Goal: Check status: Check status

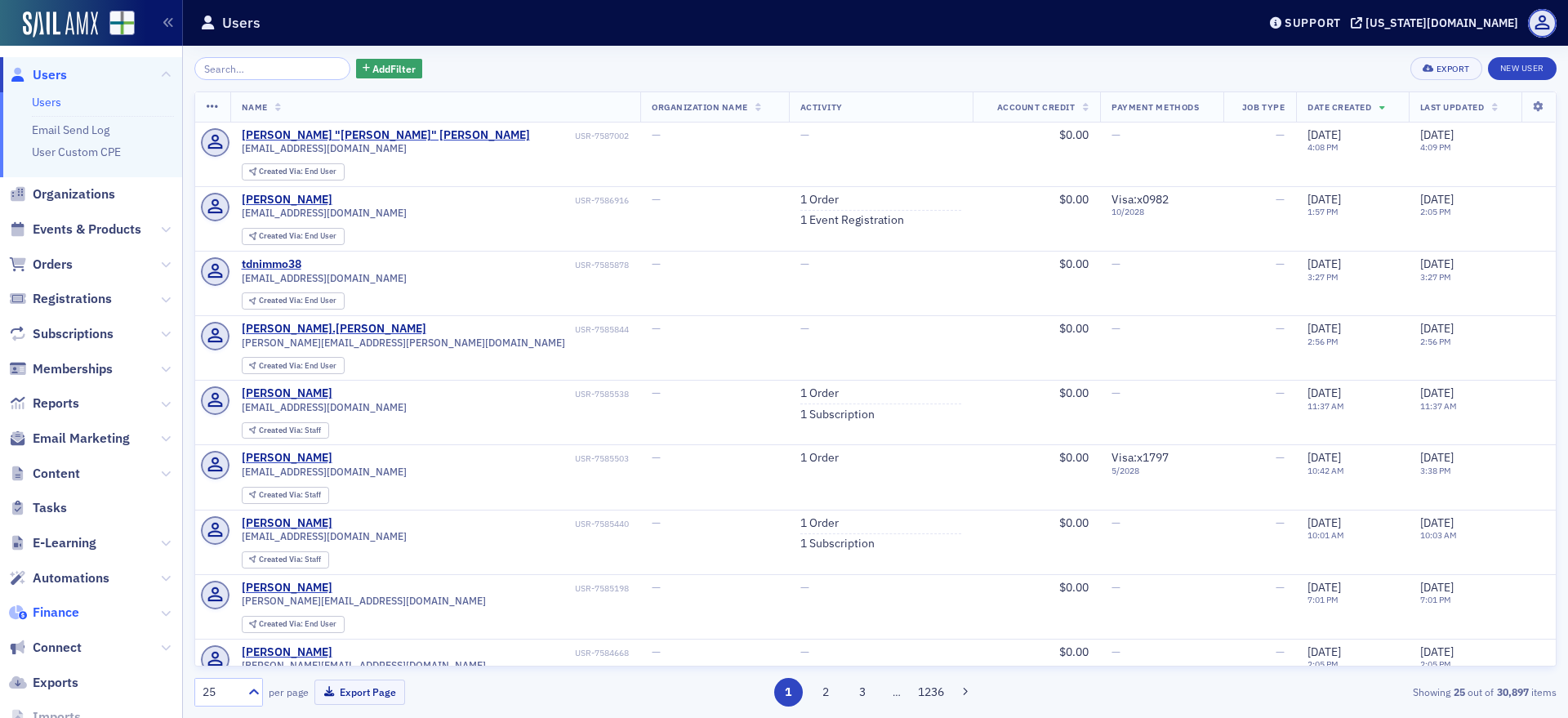
click at [66, 616] on span "Finance" at bounding box center [56, 612] width 47 height 18
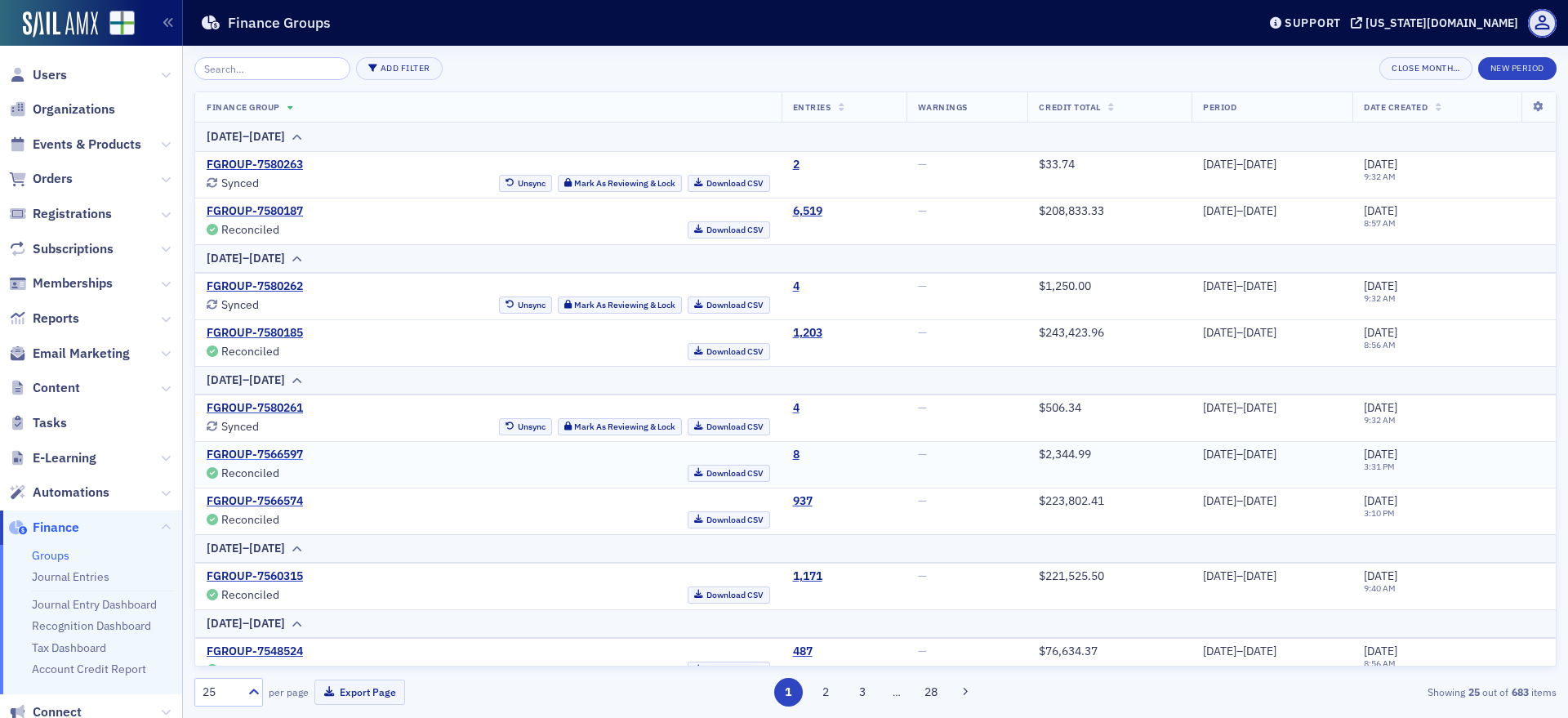
click at [288, 457] on link "FGROUP-7566597" at bounding box center [254, 454] width 96 height 14
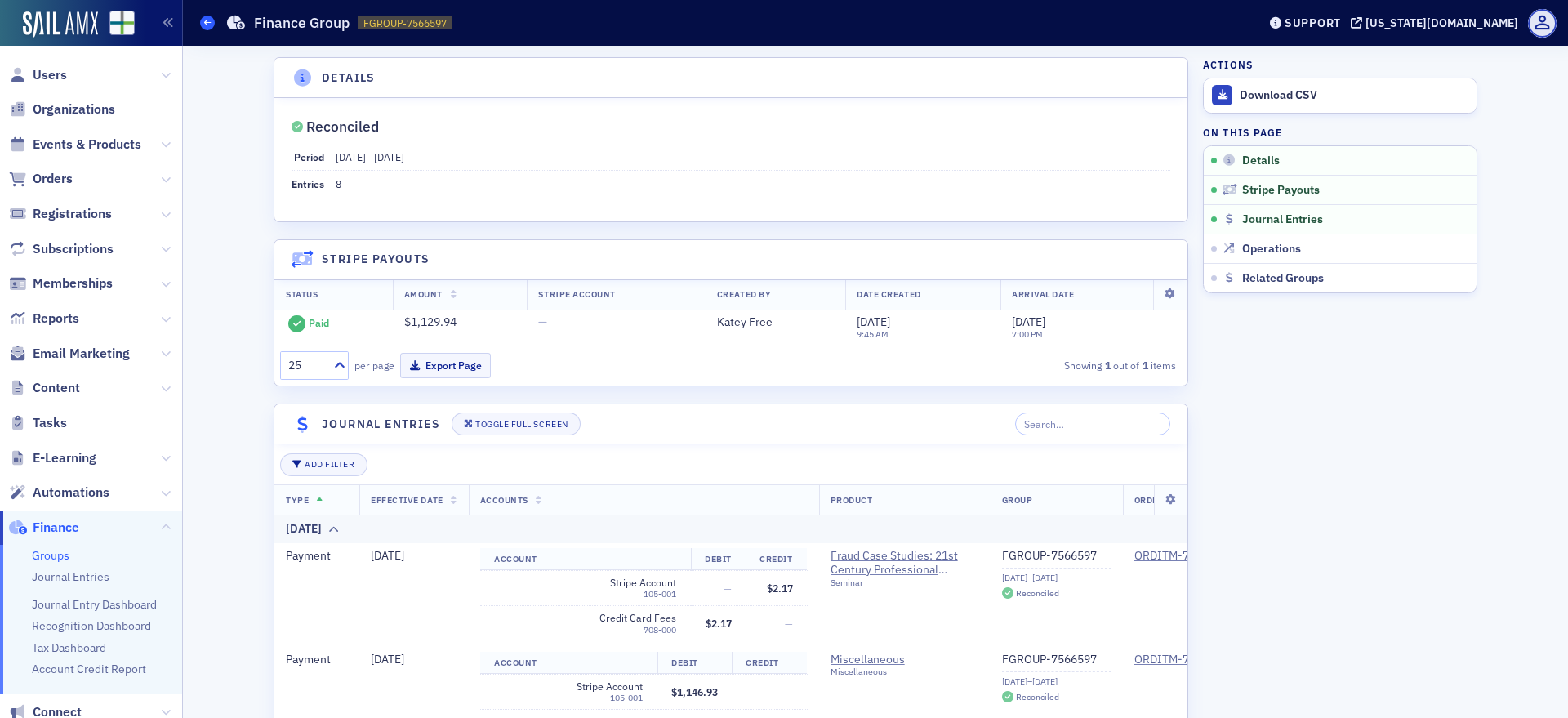
click at [203, 24] on span at bounding box center [207, 22] width 14 height 14
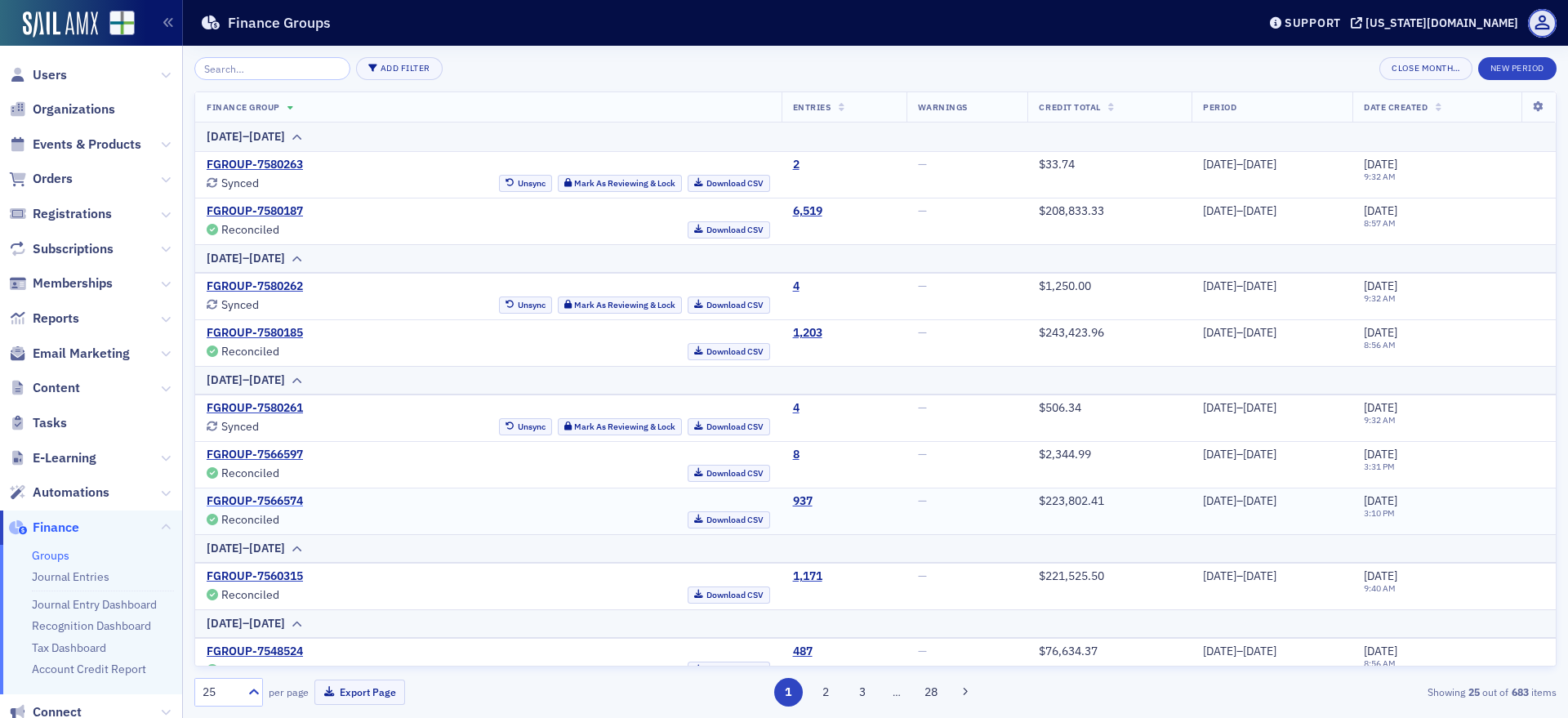
click at [250, 497] on link "FGROUP-7566574" at bounding box center [254, 501] width 96 height 14
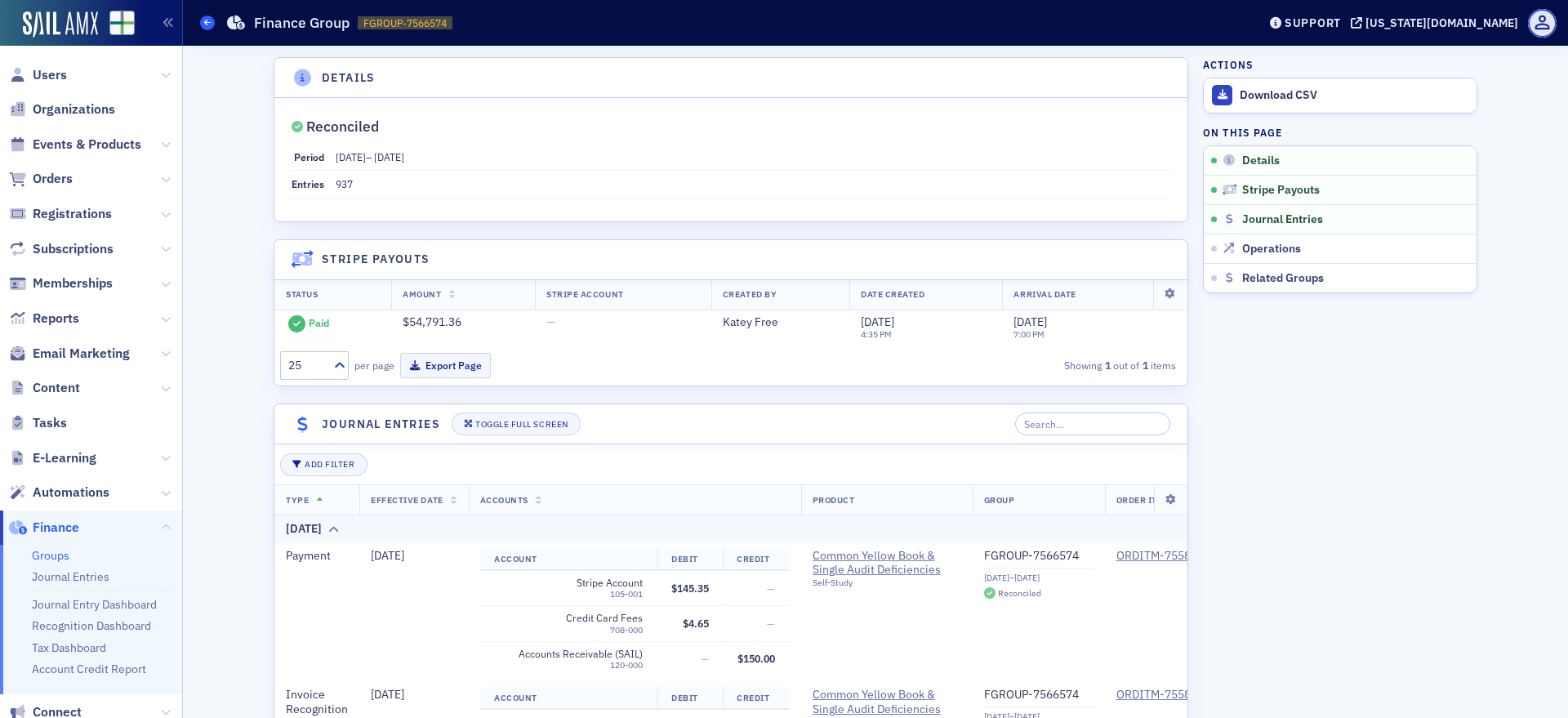
click at [209, 20] on icon at bounding box center [207, 23] width 7 height 8
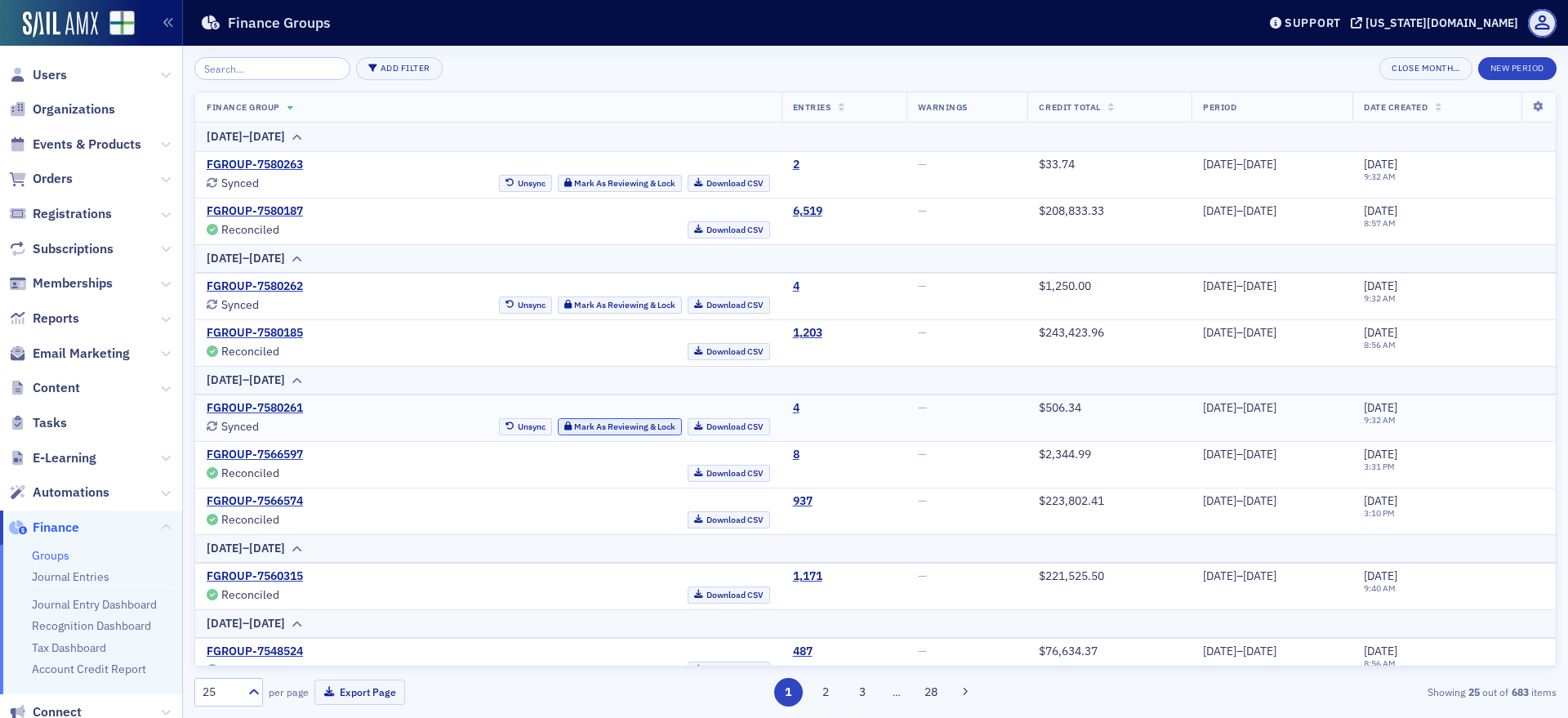
click at [561, 427] on button "Mark As Reviewing & Lock" at bounding box center [620, 427] width 125 height 17
click at [625, 428] on button "Reconcile" at bounding box center [651, 427] width 63 height 17
click at [243, 407] on link "FGROUP-7580261" at bounding box center [254, 408] width 96 height 14
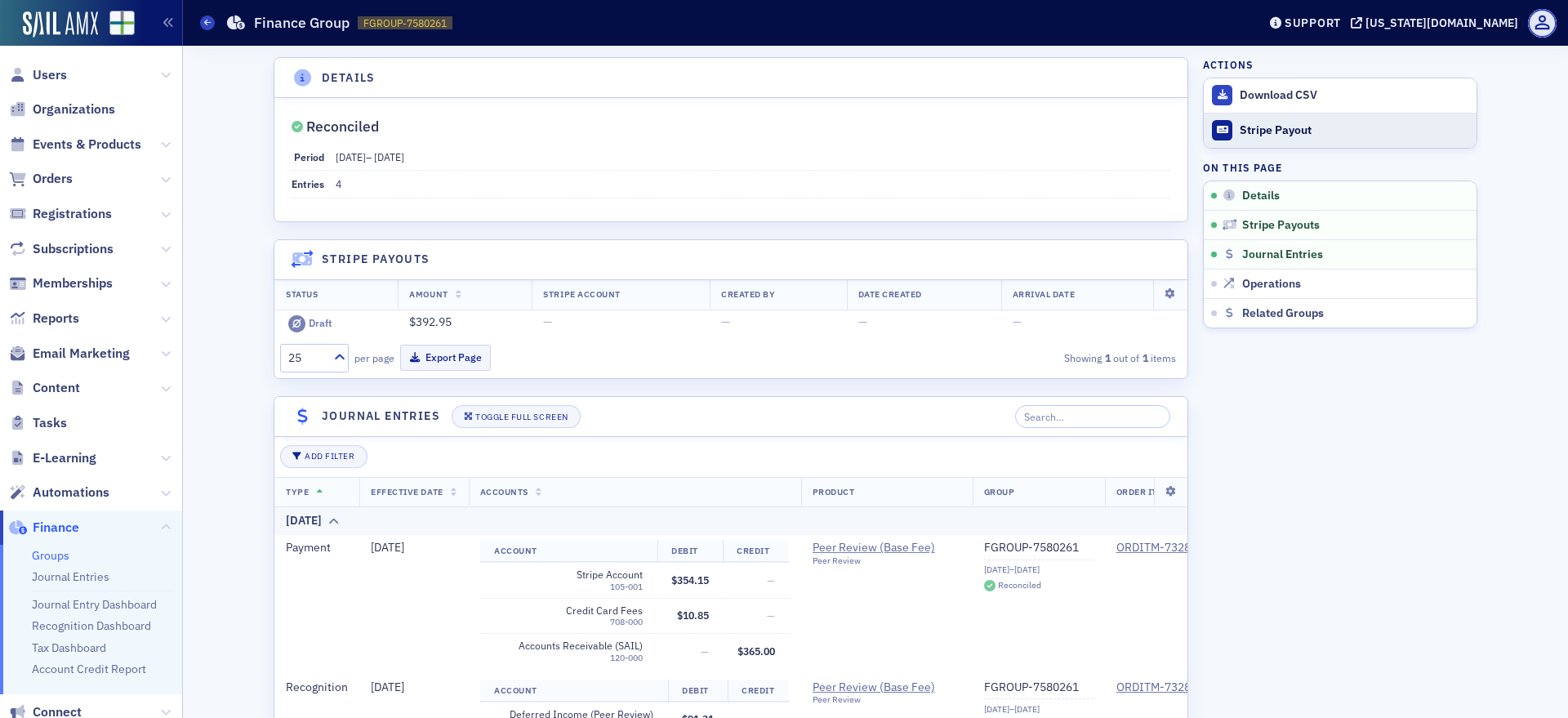
click at [1240, 132] on div "Stripe Payout" at bounding box center [1354, 131] width 228 height 14
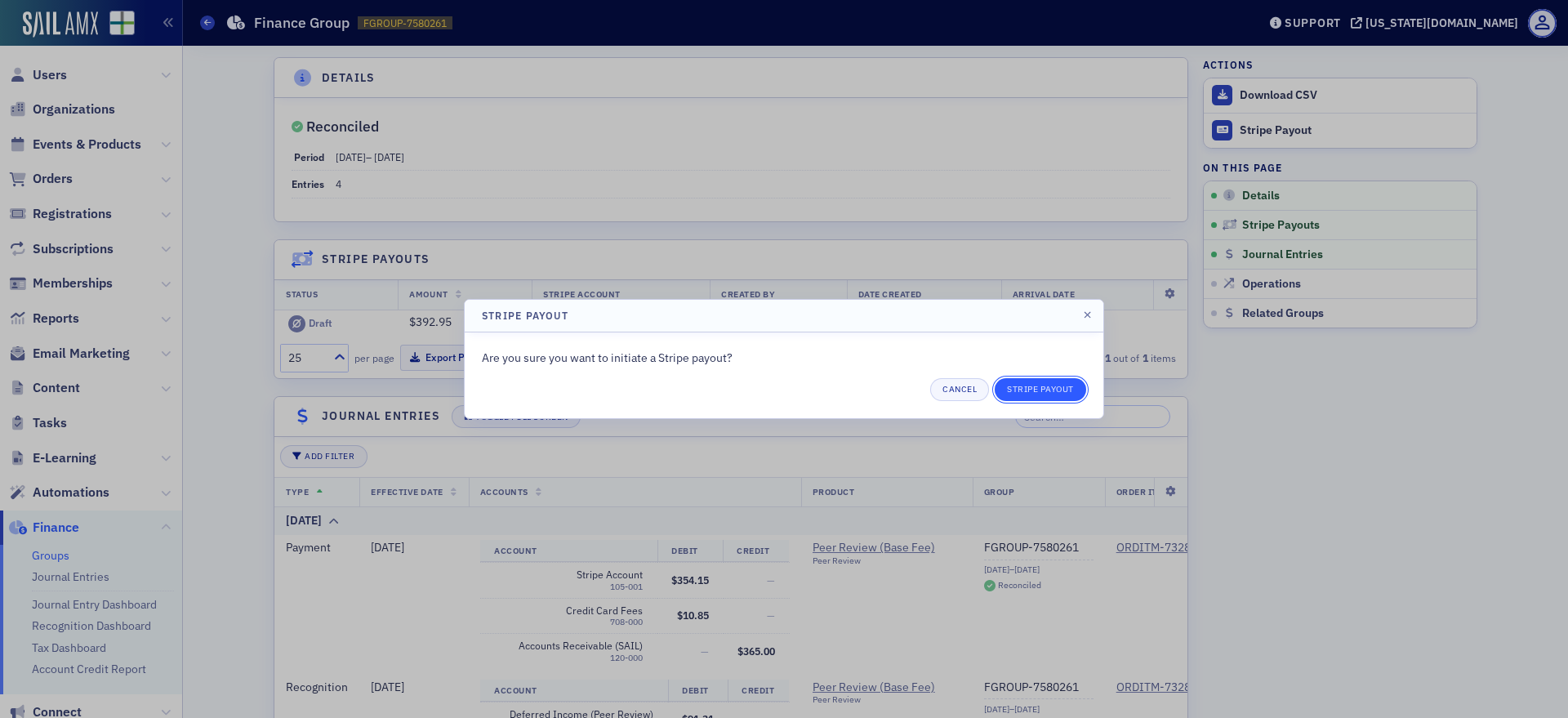
click at [1037, 394] on button "Stripe Payout" at bounding box center [1040, 390] width 91 height 23
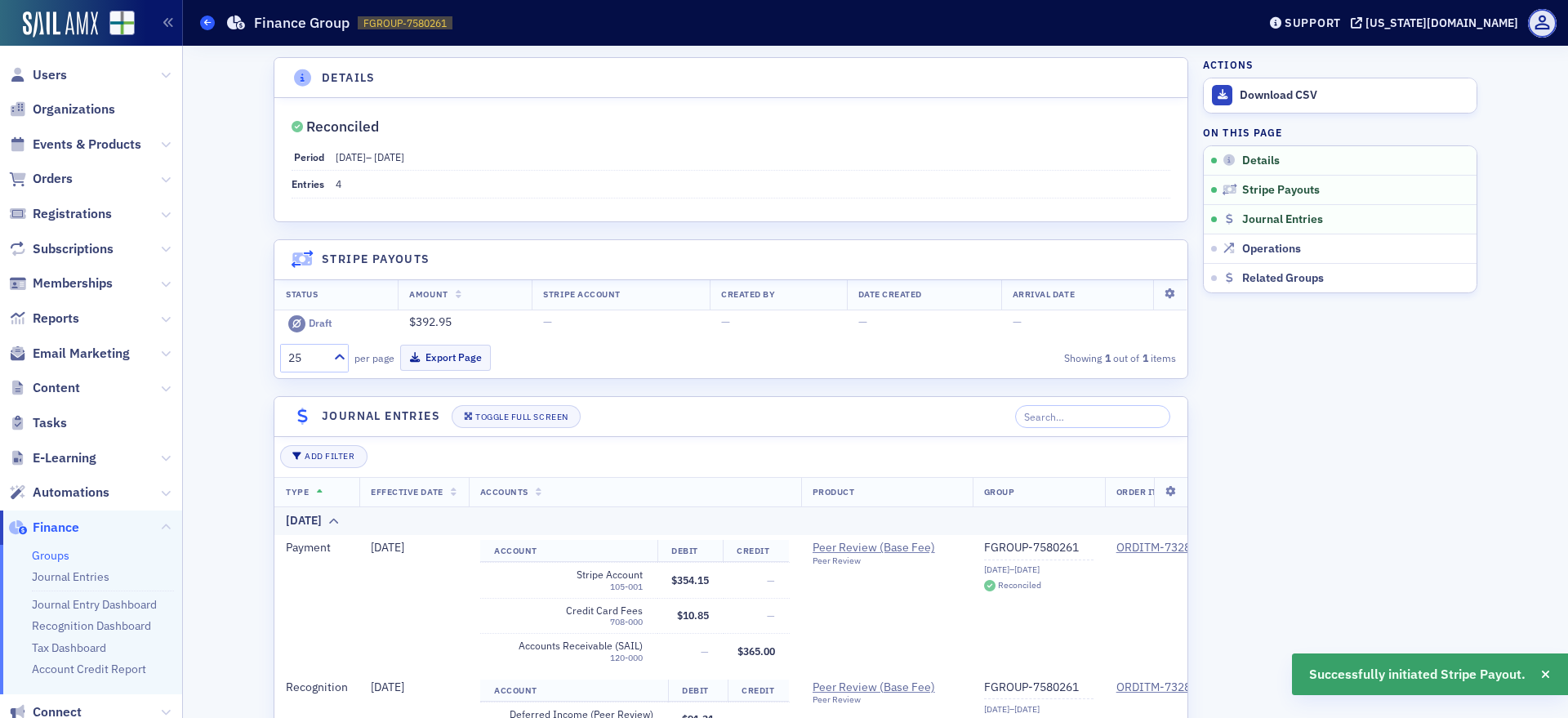
click at [206, 22] on icon at bounding box center [207, 23] width 7 height 8
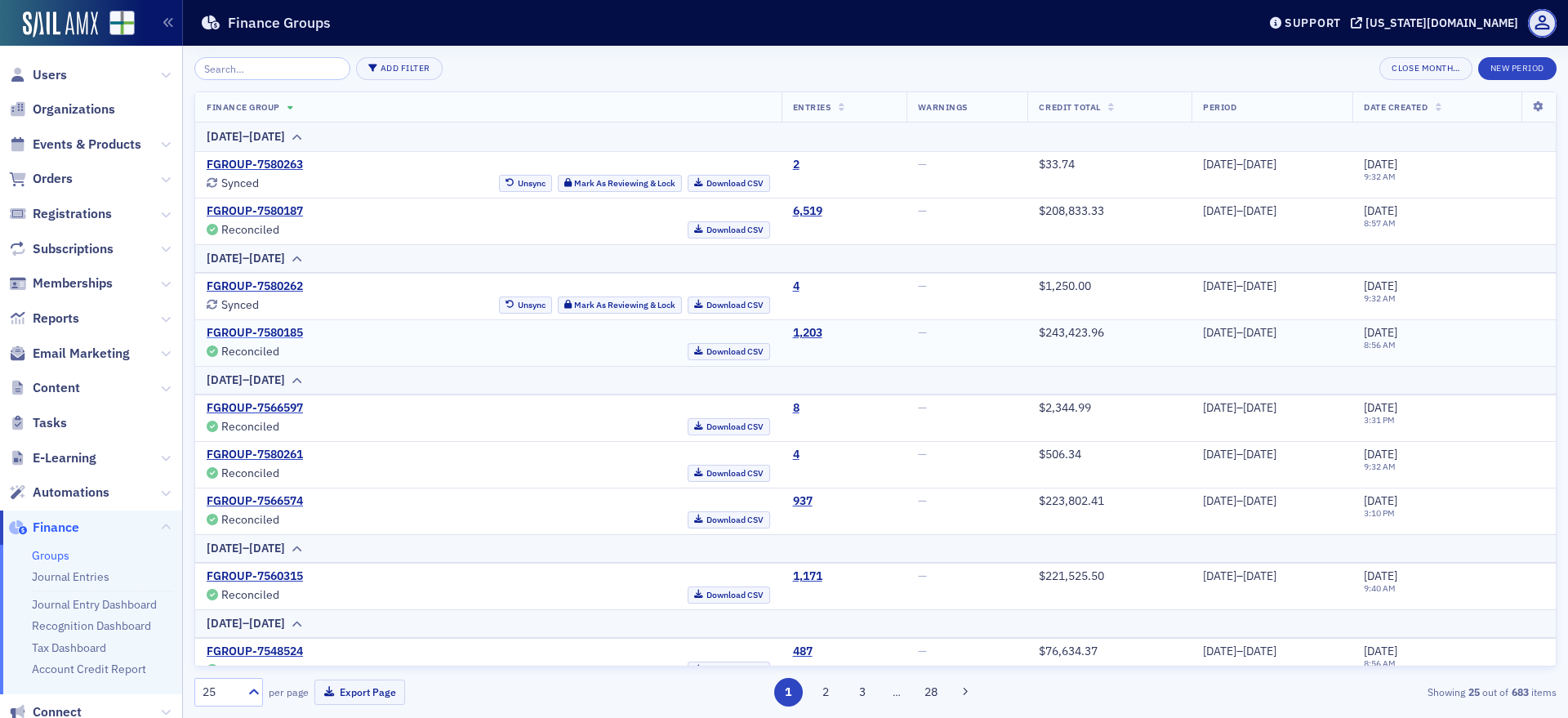
click at [257, 327] on link "FGROUP-7580185" at bounding box center [254, 333] width 96 height 14
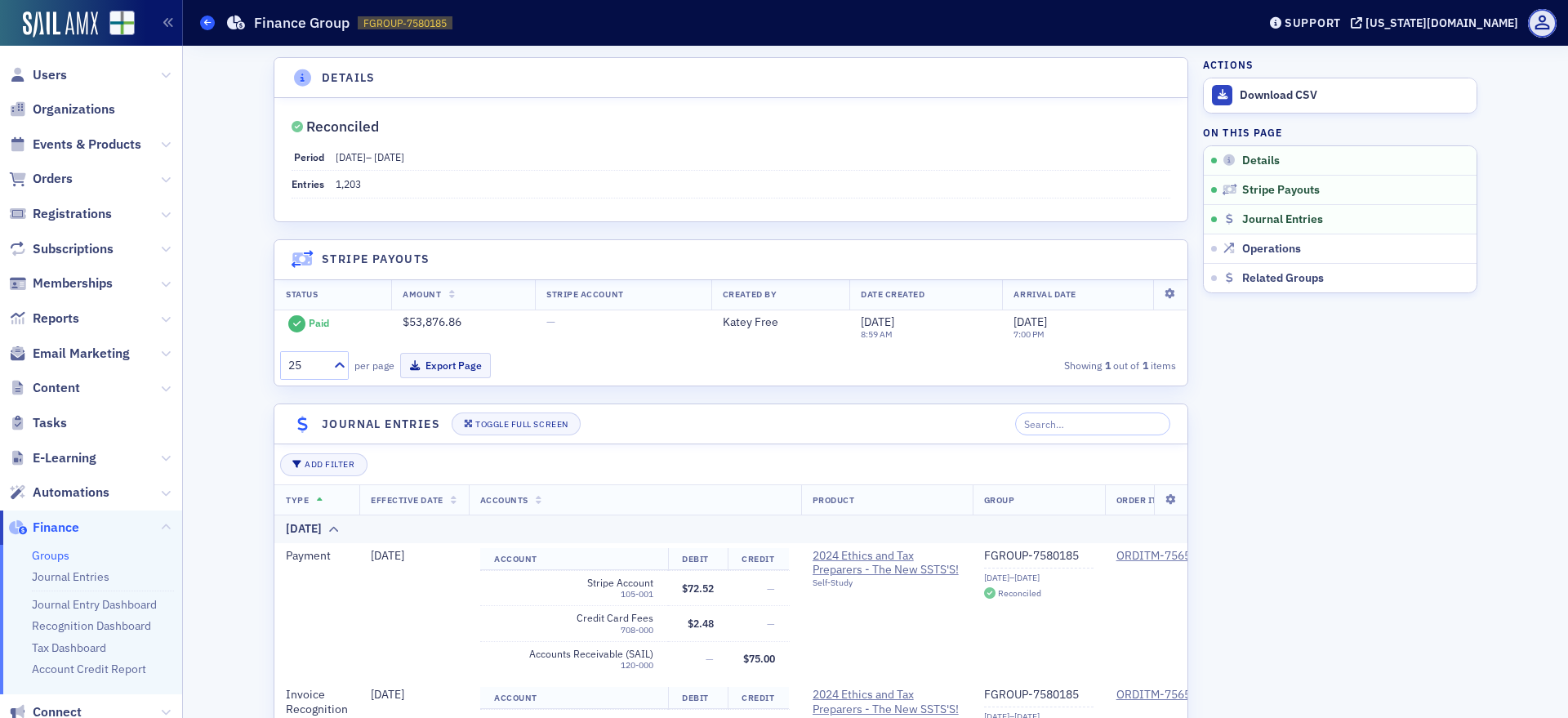
click at [208, 25] on icon at bounding box center [207, 23] width 7 height 8
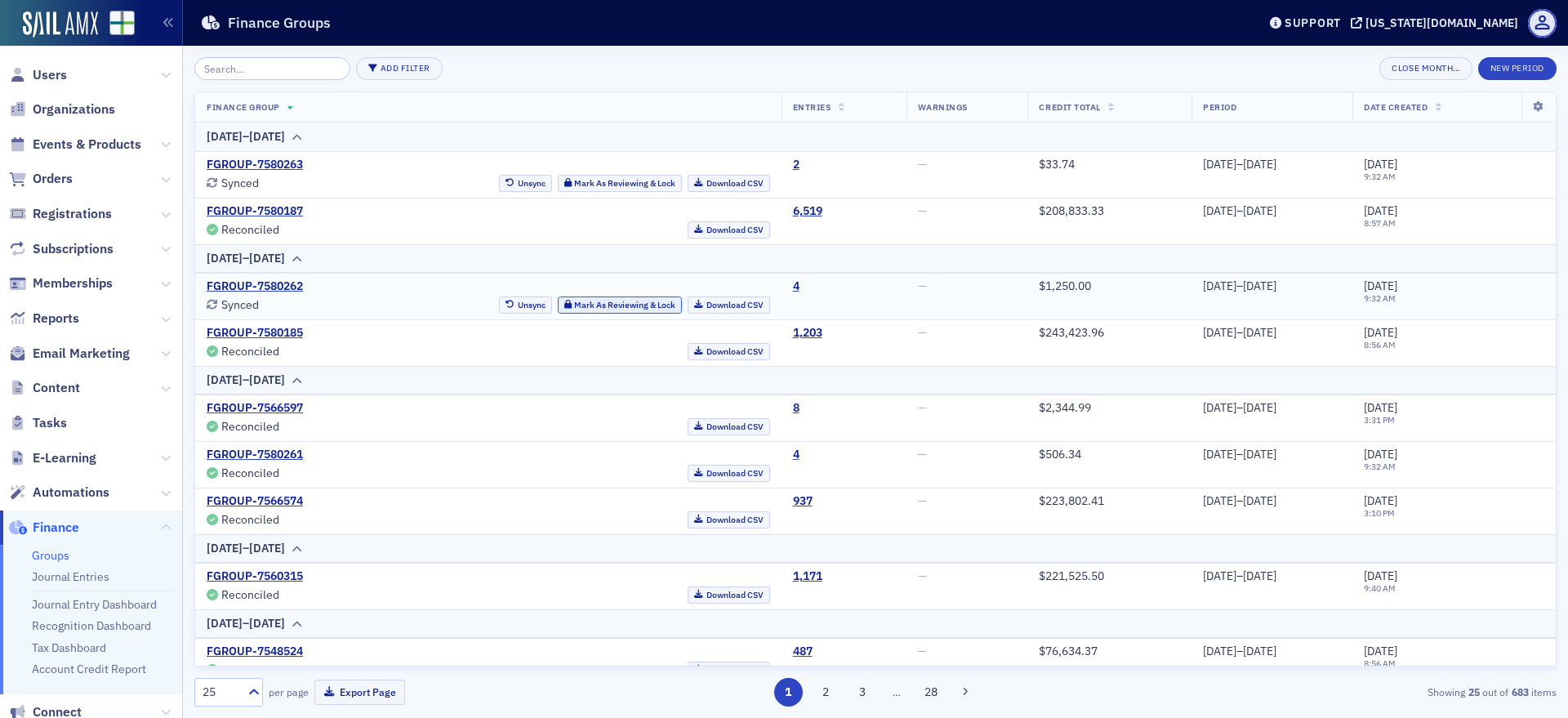
click at [558, 302] on button "Mark As Reviewing & Lock" at bounding box center [620, 305] width 125 height 17
click at [629, 310] on button "Reconcile" at bounding box center [651, 305] width 63 height 17
click at [278, 281] on link "FGROUP-7580262" at bounding box center [254, 286] width 96 height 14
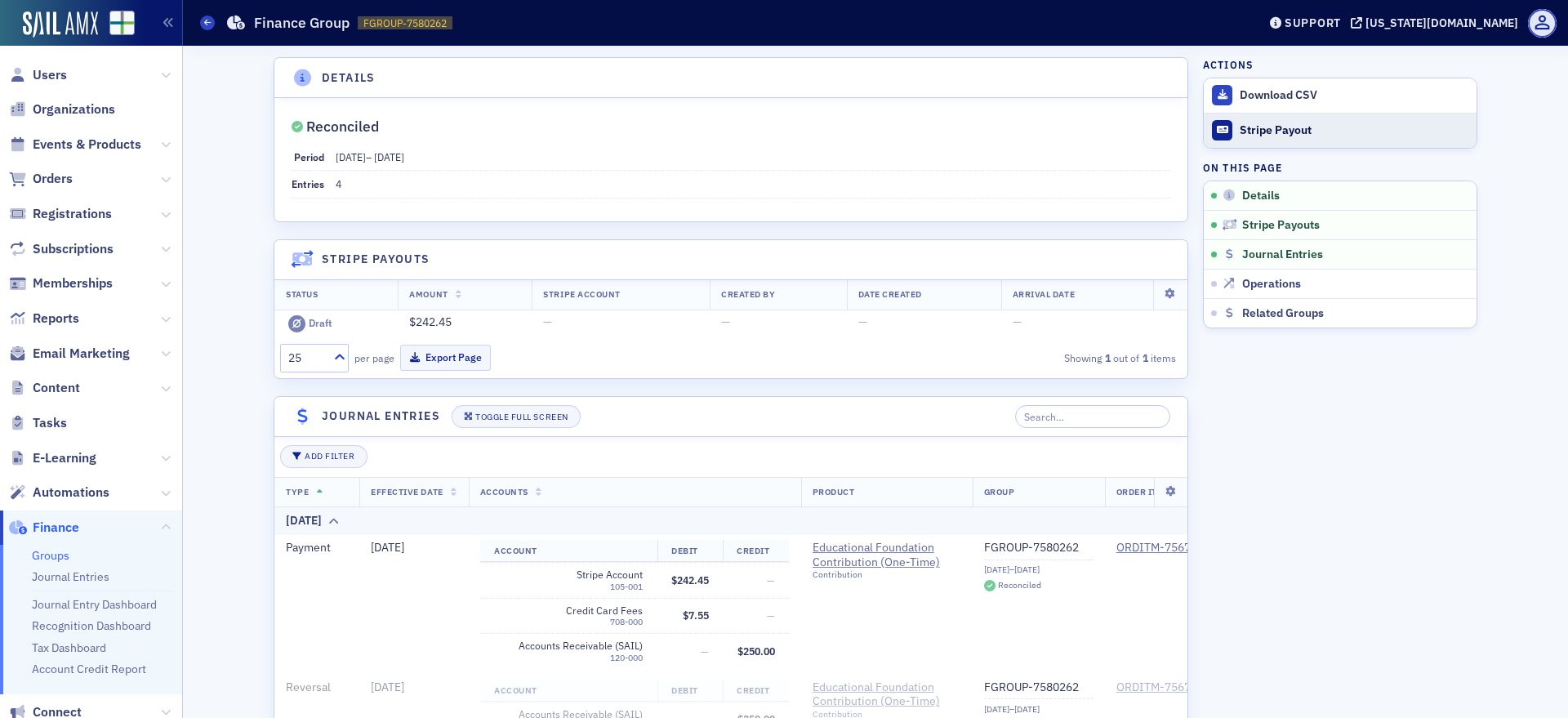
click at [1265, 128] on div "Stripe Payout" at bounding box center [1354, 131] width 228 height 14
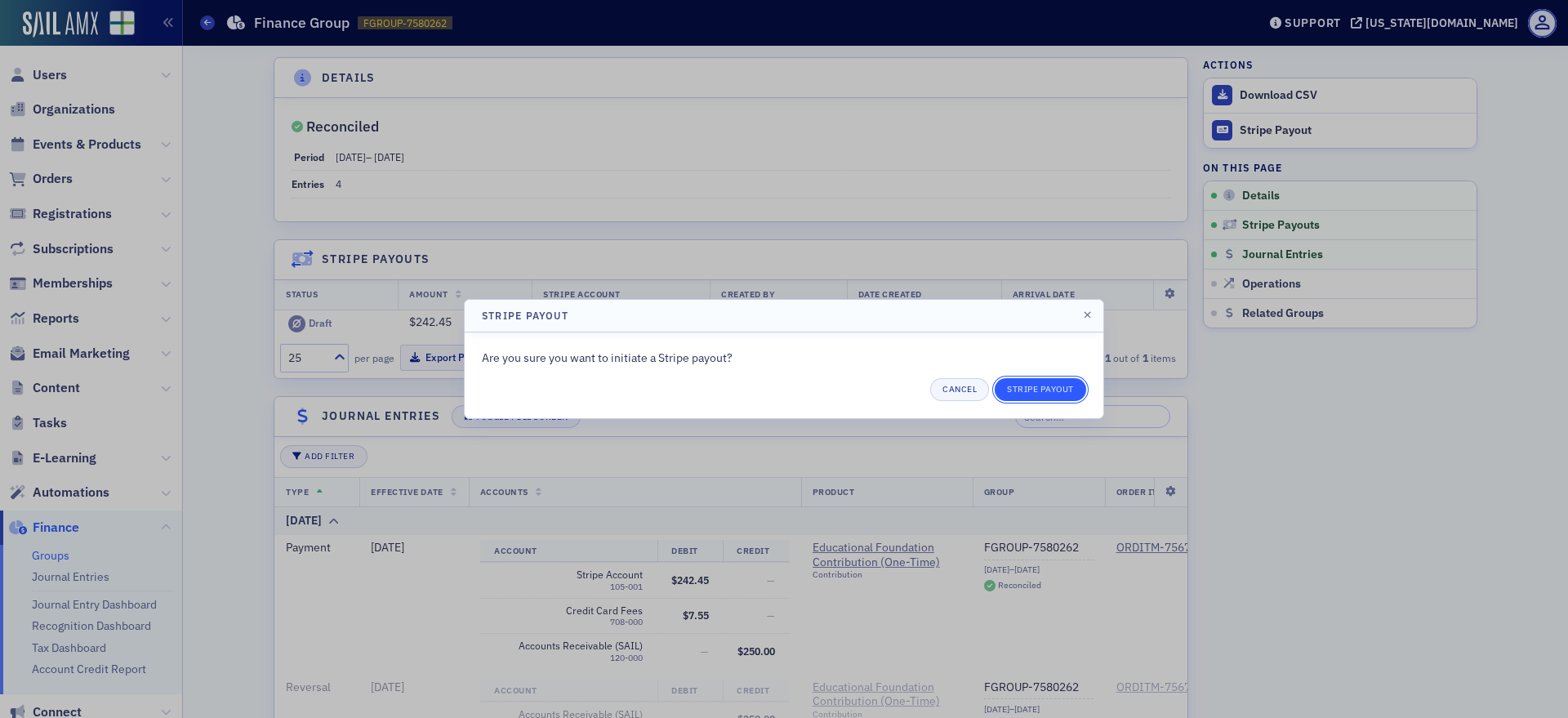
click at [1030, 387] on button "Stripe Payout" at bounding box center [1040, 390] width 91 height 23
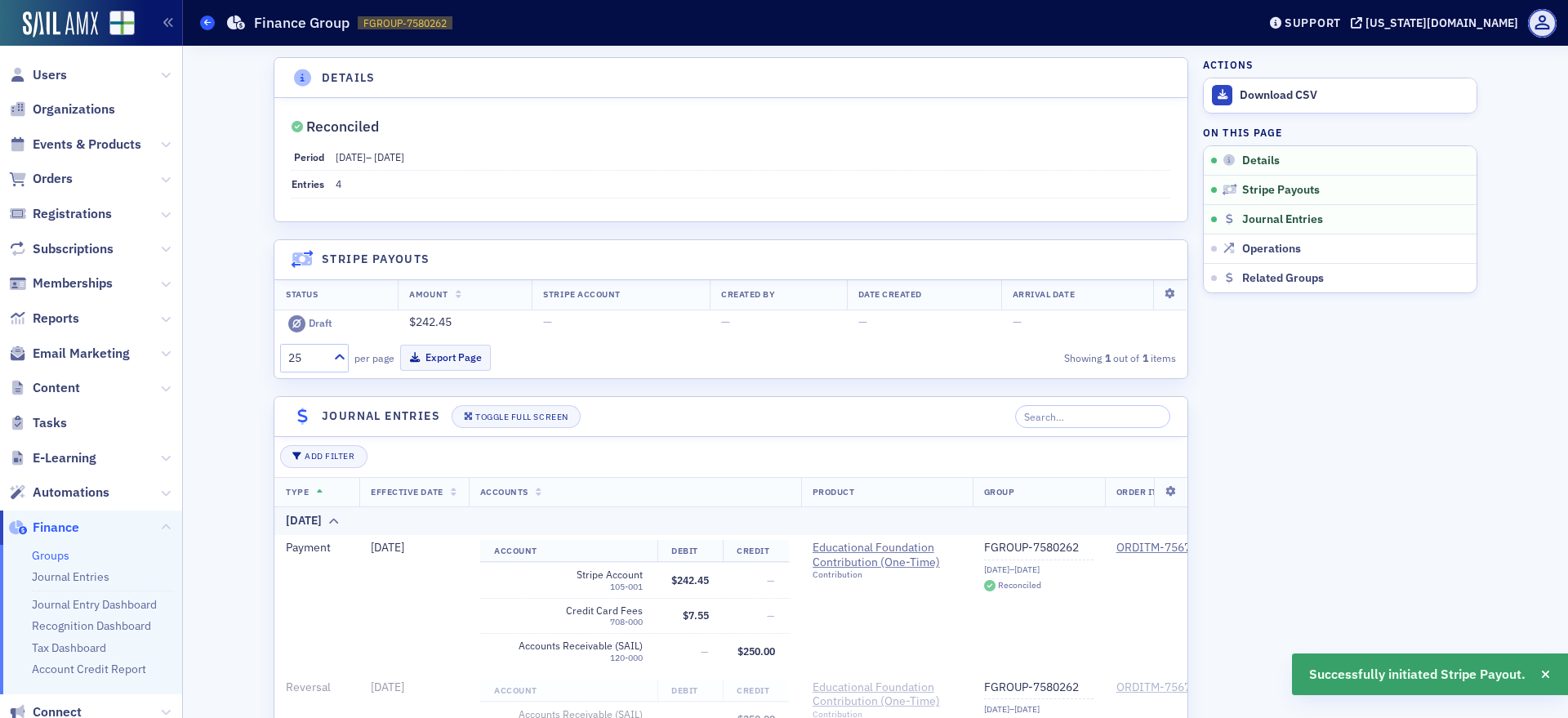
click at [203, 18] on span at bounding box center [207, 22] width 14 height 14
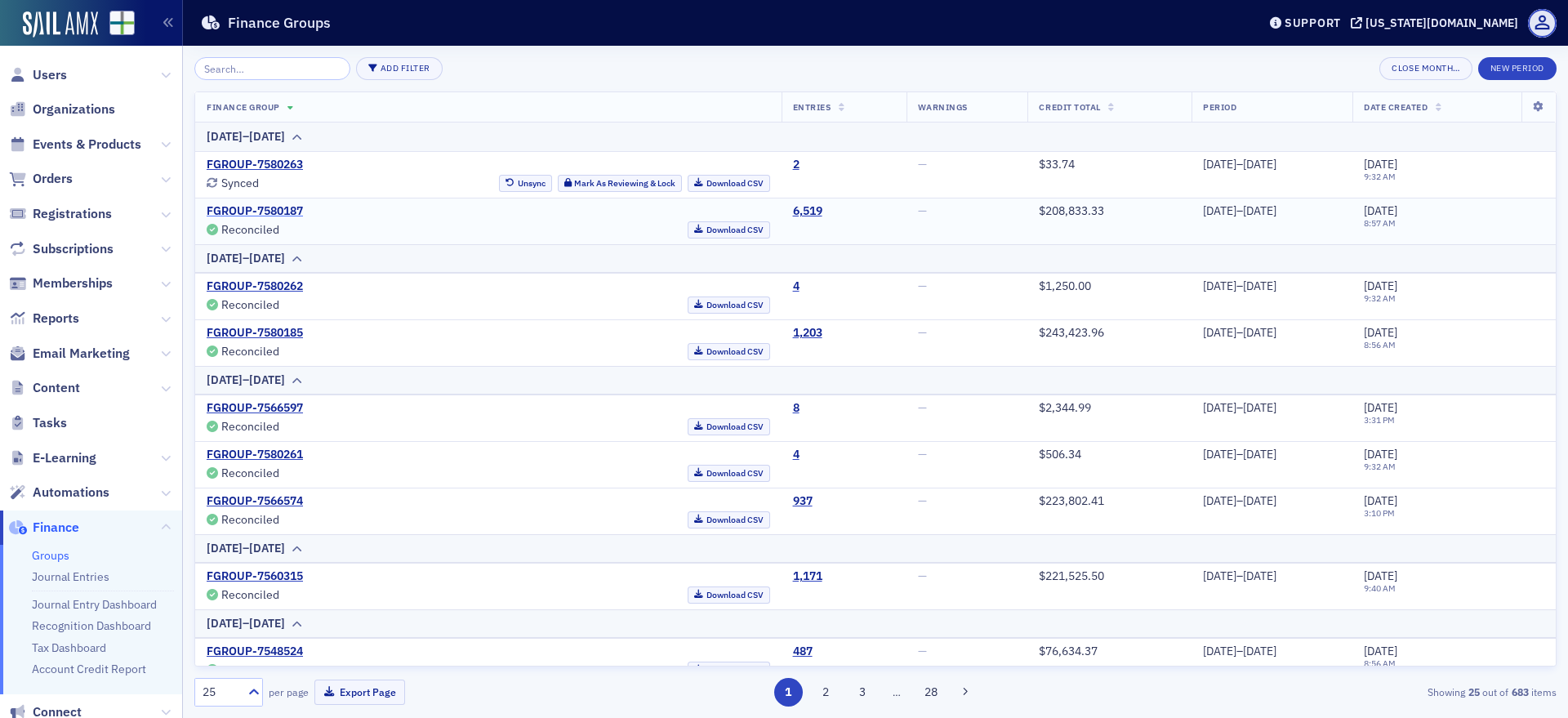
click at [279, 207] on link "FGROUP-7580187" at bounding box center [254, 211] width 96 height 14
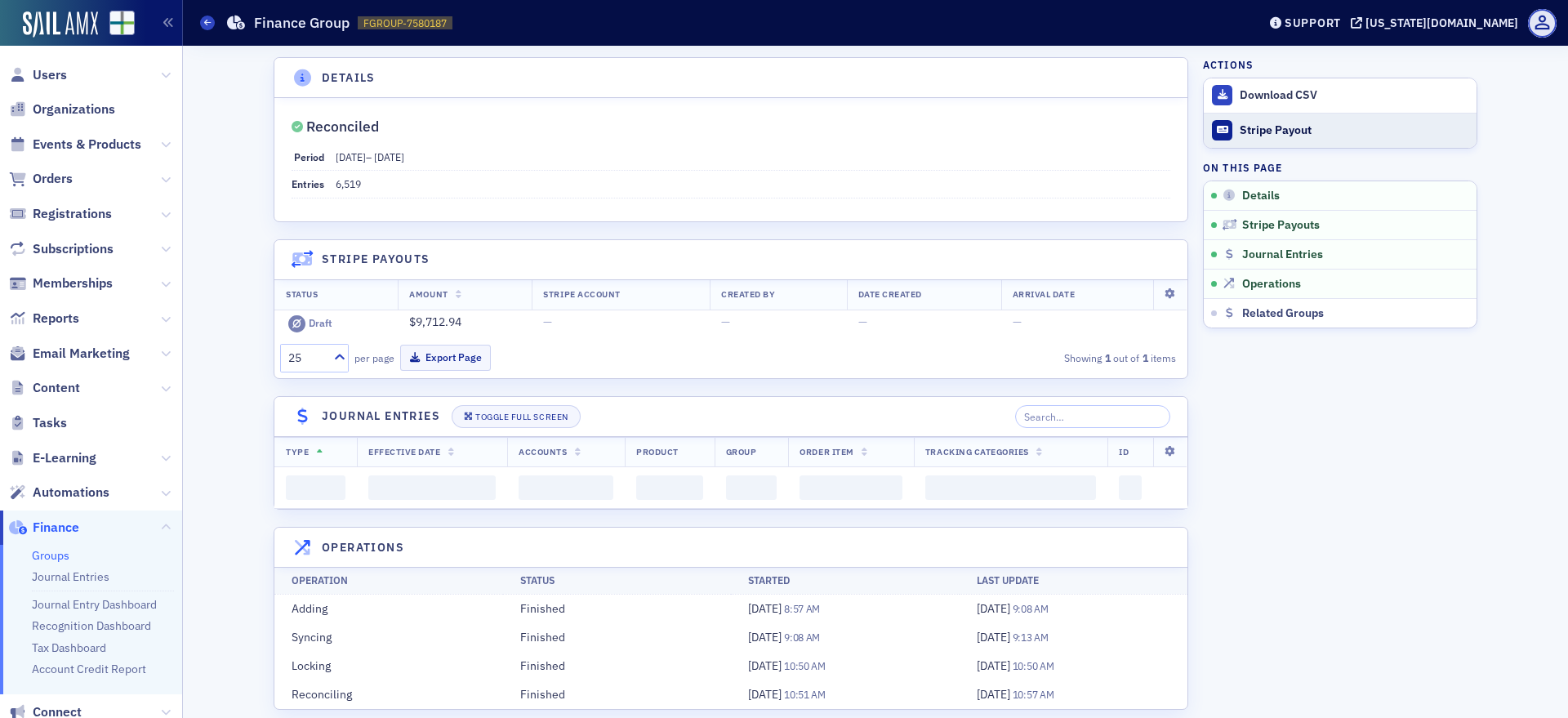
click at [1265, 130] on div "Stripe Payout" at bounding box center [1354, 131] width 228 height 14
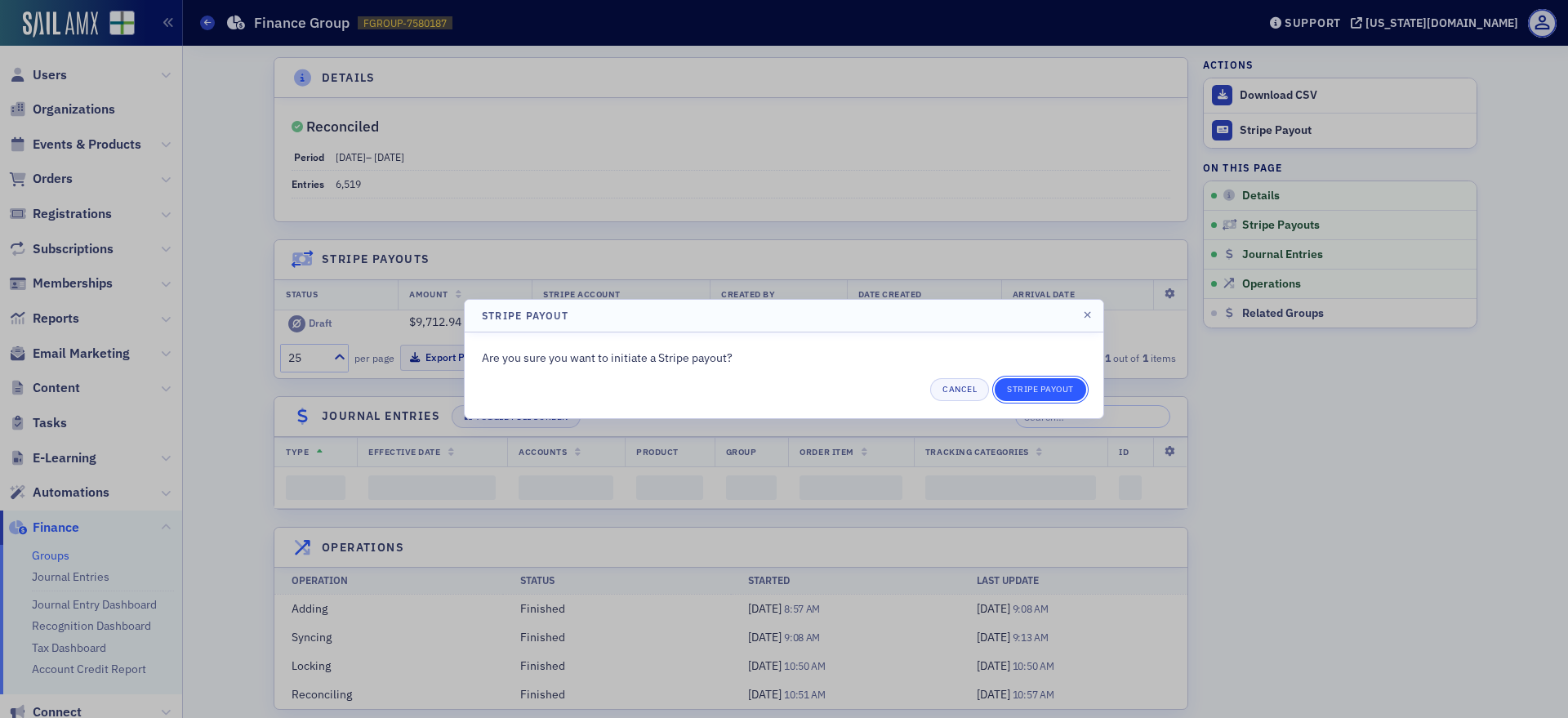
click at [1051, 387] on button "Stripe Payout" at bounding box center [1040, 390] width 91 height 23
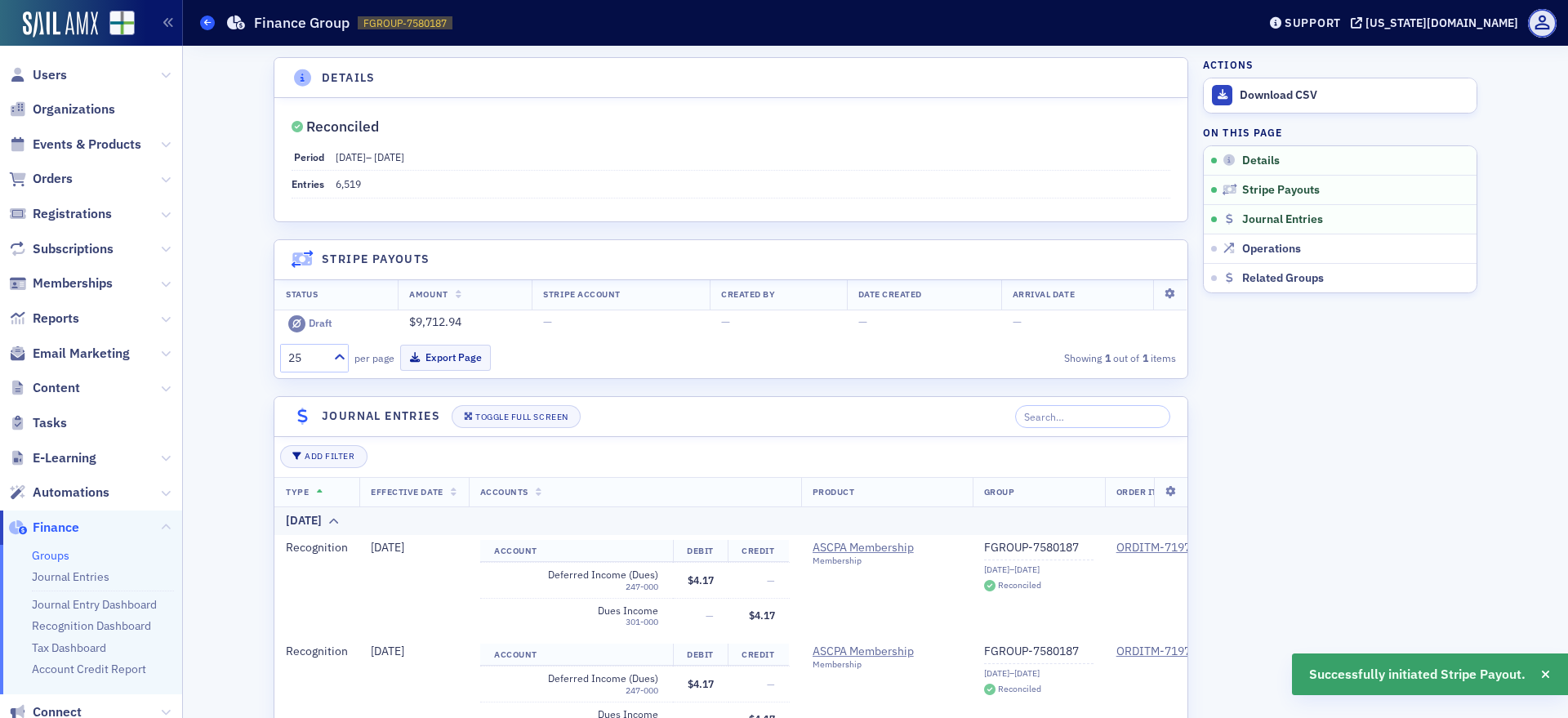
click at [203, 19] on span at bounding box center [207, 22] width 14 height 14
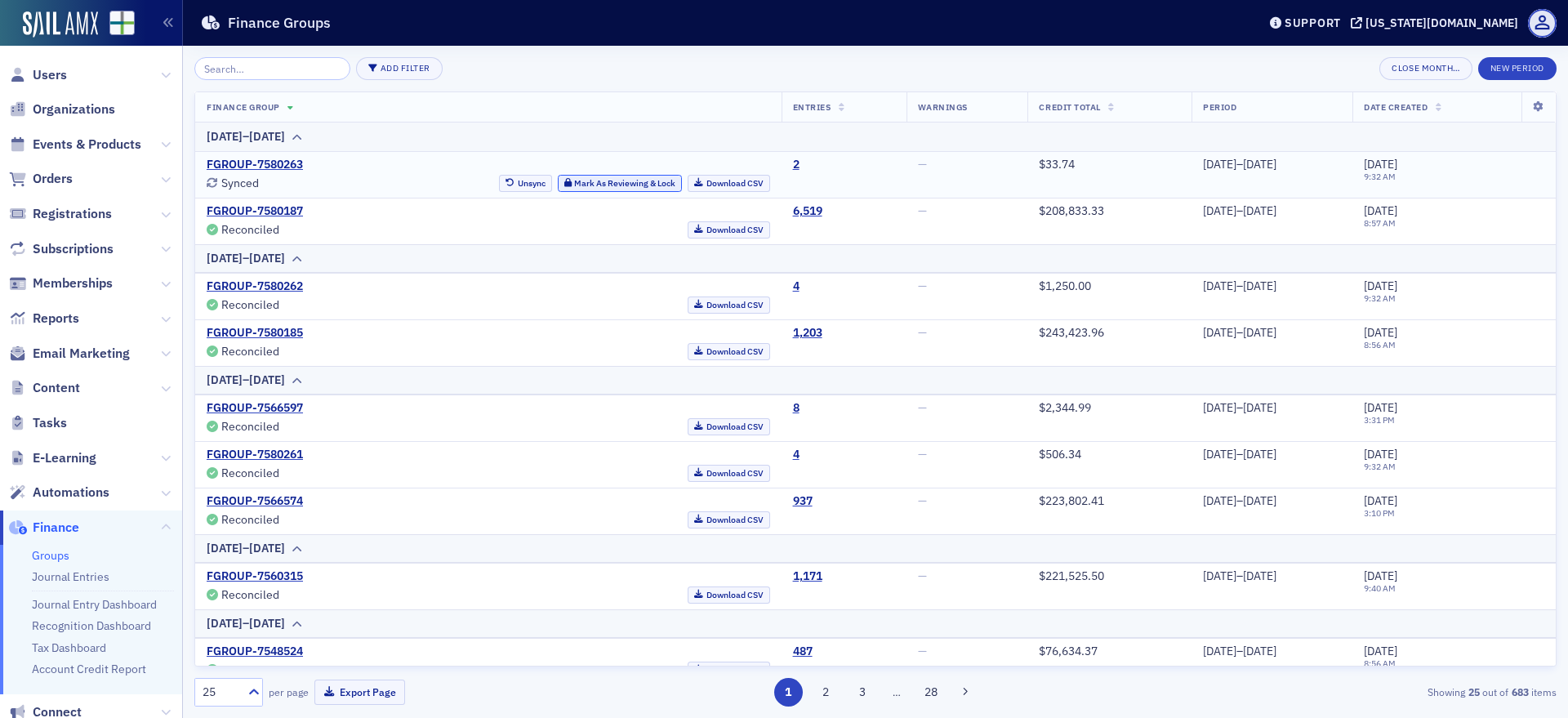
click at [558, 184] on button "Mark As Reviewing & Lock" at bounding box center [620, 183] width 125 height 17
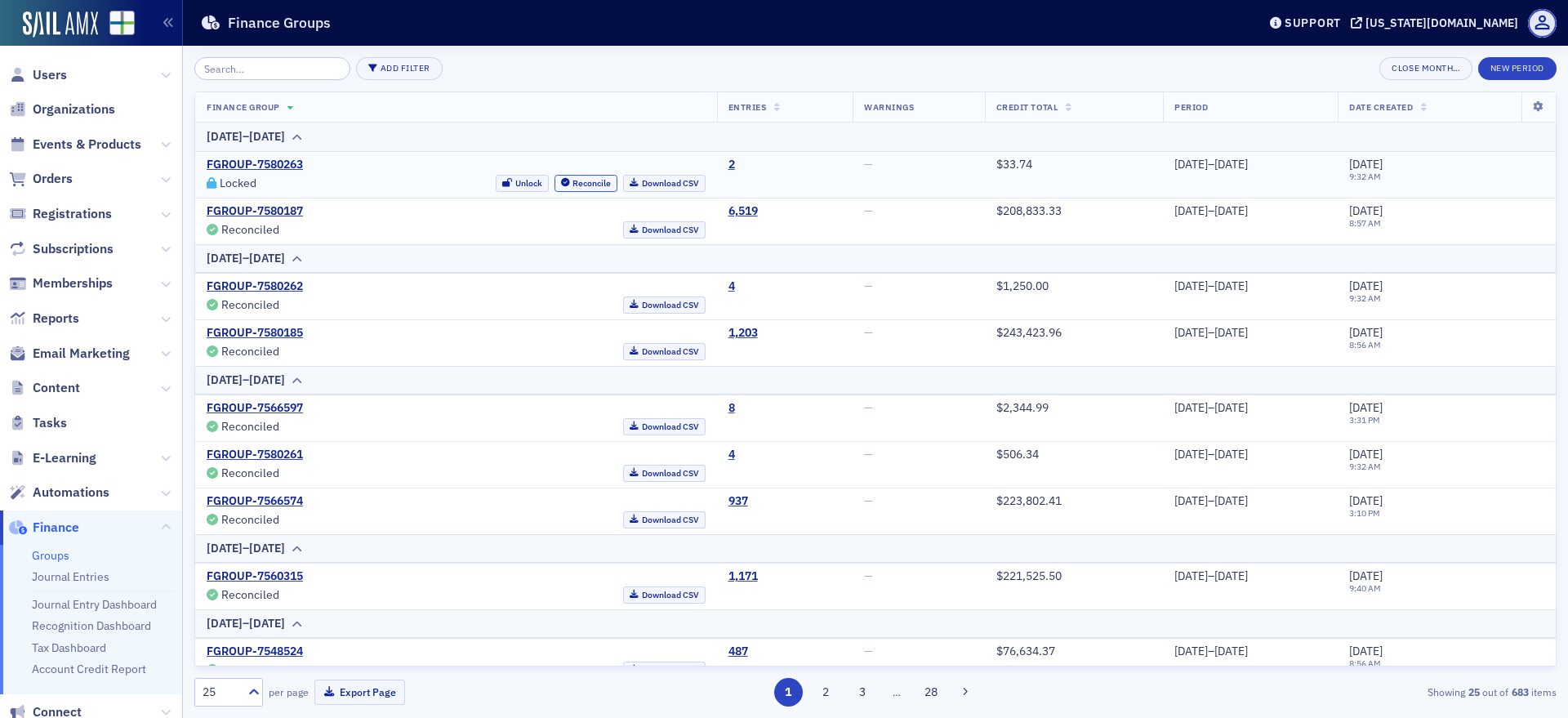
click at [555, 184] on button "Reconcile" at bounding box center [586, 183] width 63 height 17
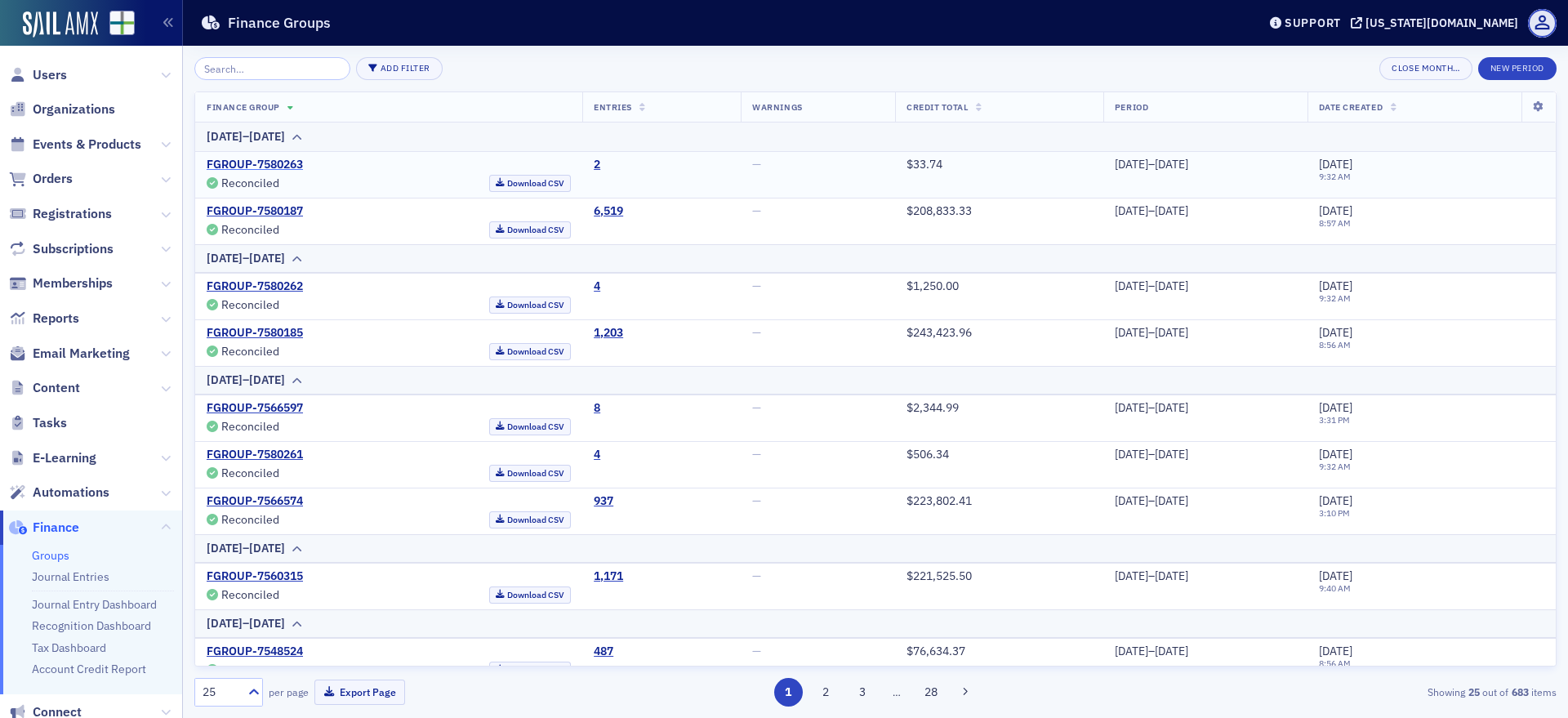
click at [282, 162] on link "FGROUP-7580263" at bounding box center [254, 164] width 96 height 14
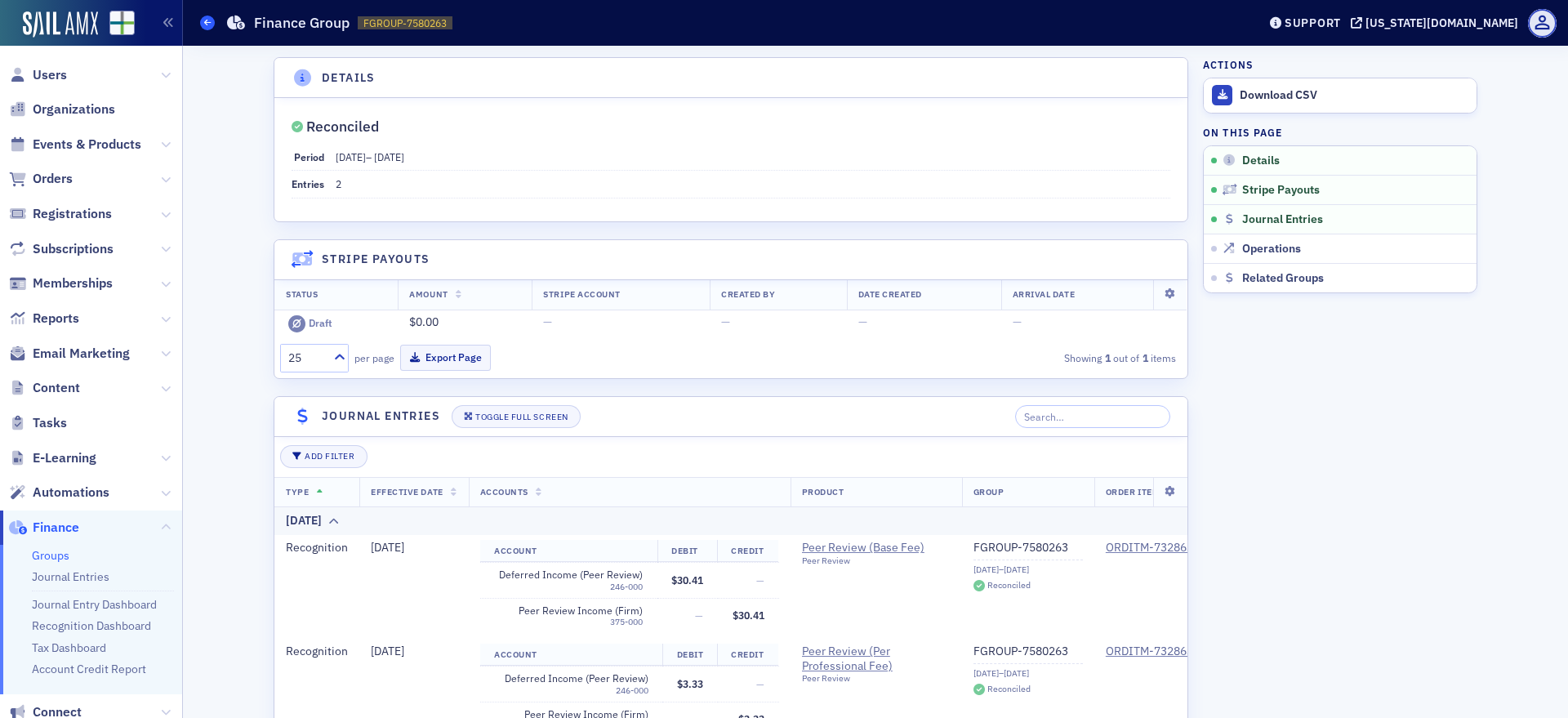
click at [203, 18] on span at bounding box center [207, 22] width 14 height 14
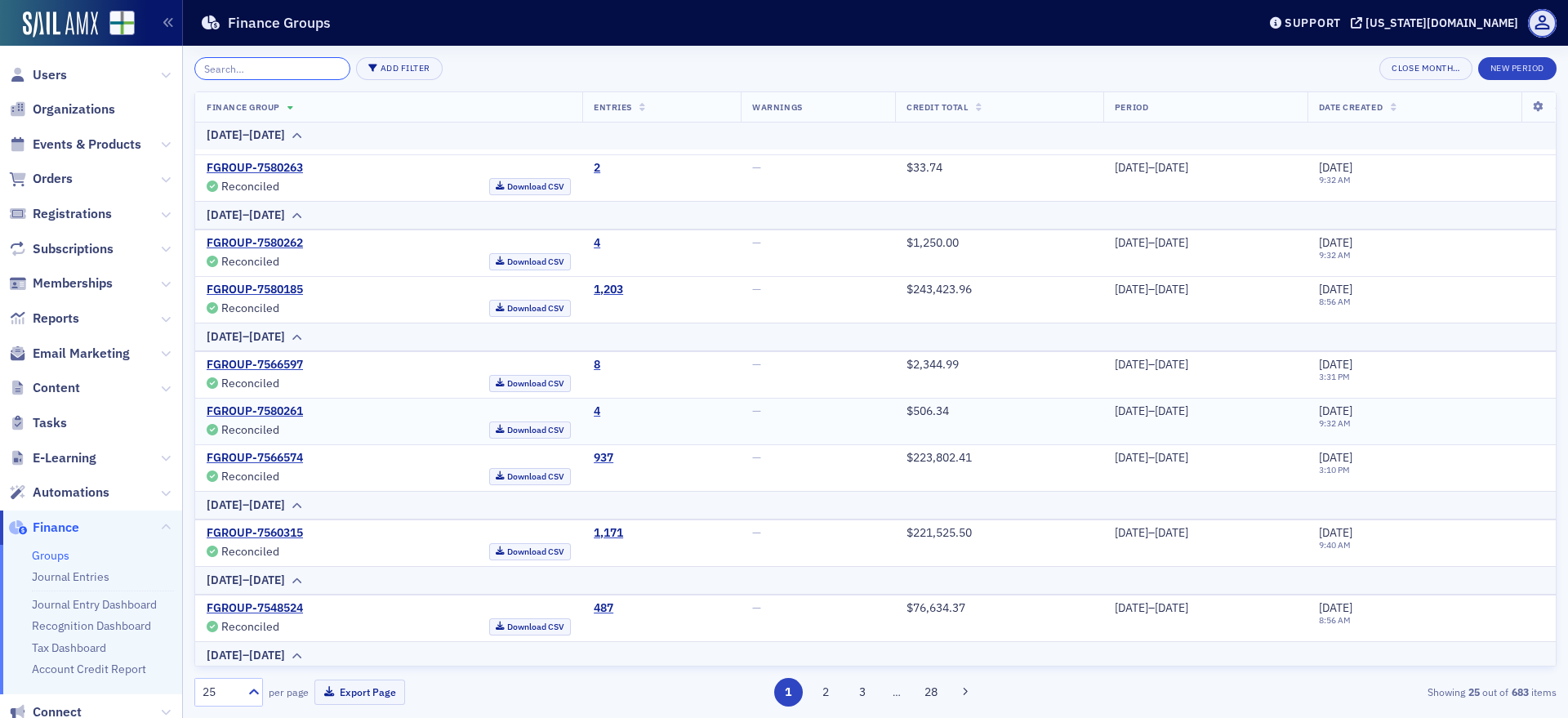
scroll to position [42, 0]
click at [259, 361] on link "FGROUP-7566597" at bounding box center [254, 366] width 96 height 14
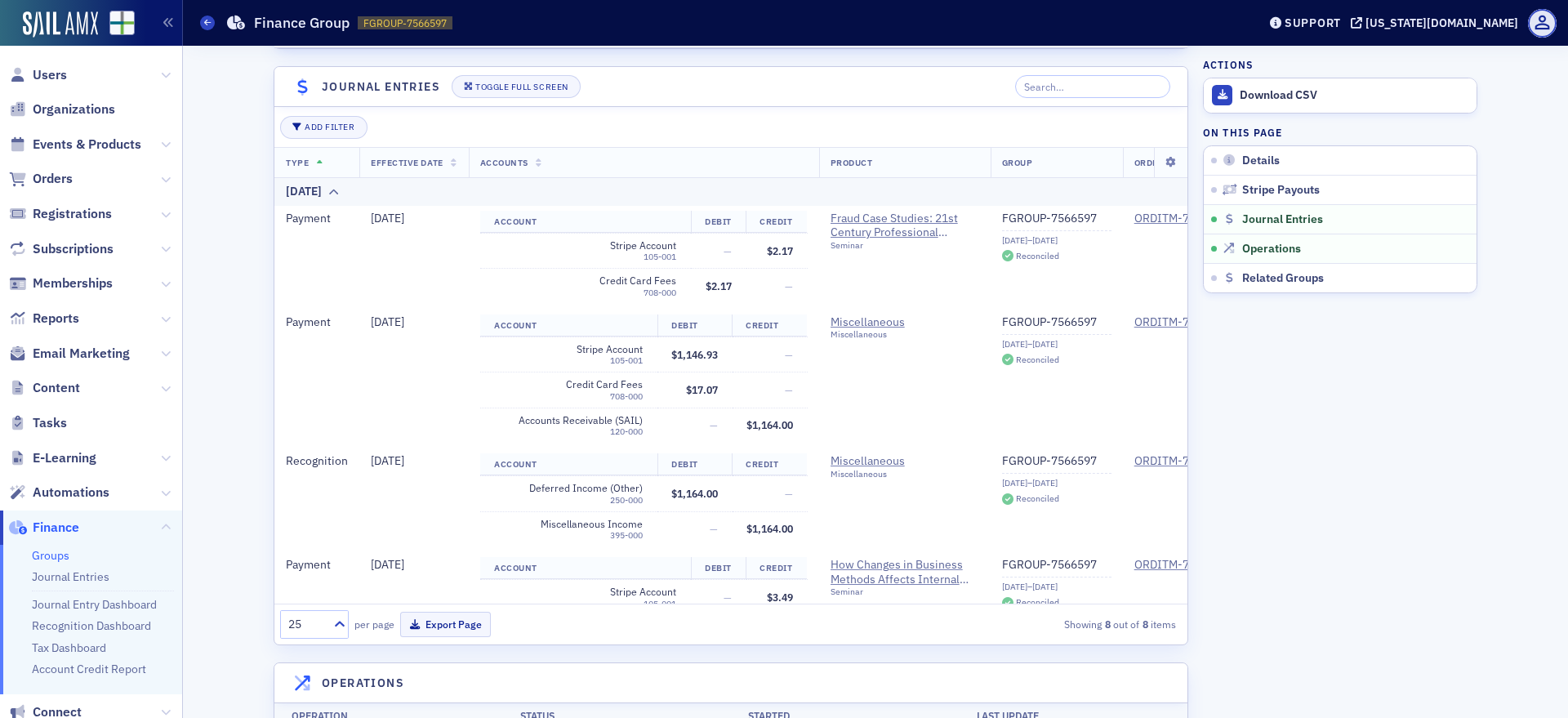
scroll to position [348, 0]
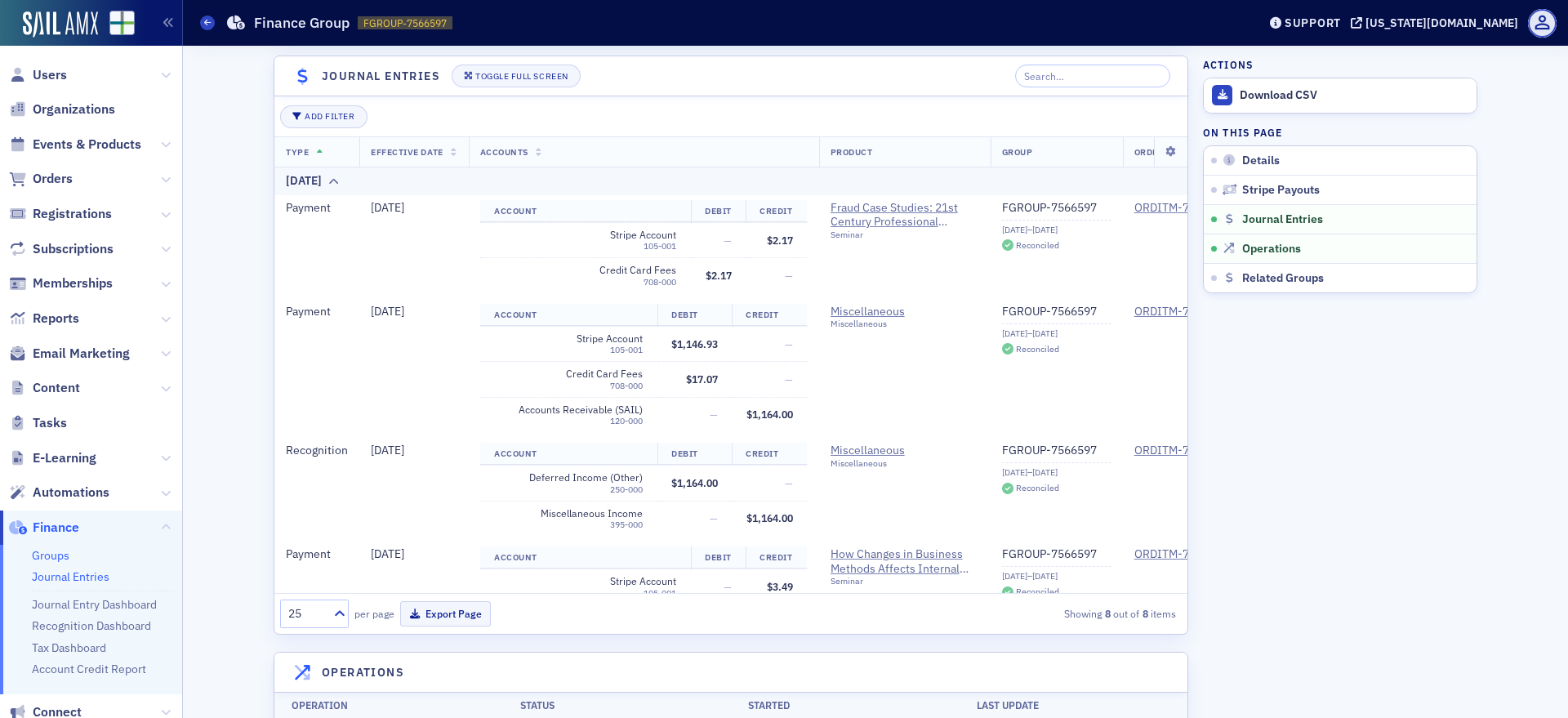
click at [77, 577] on link "Journal Entries" at bounding box center [70, 576] width 78 height 14
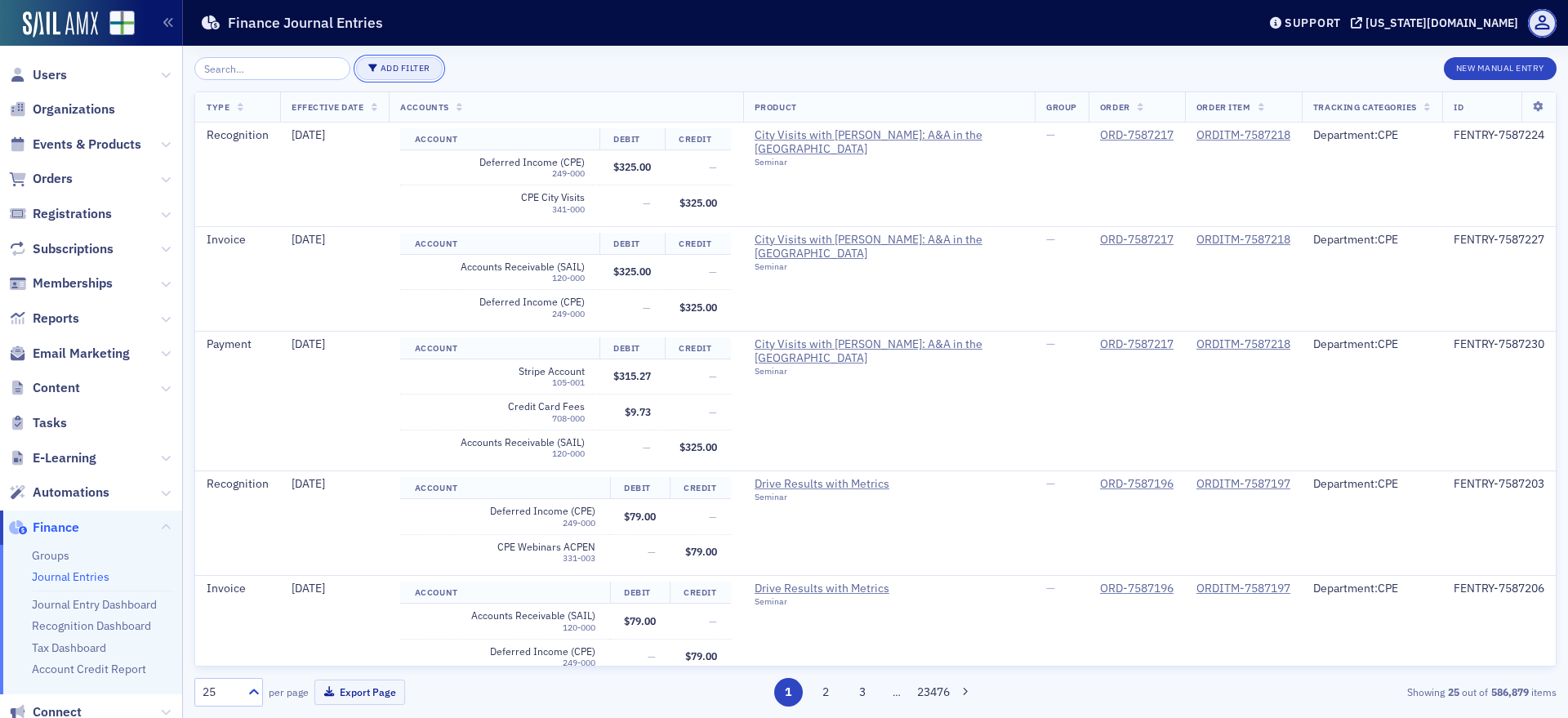
click at [392, 69] on button "Add Filter" at bounding box center [399, 69] width 86 height 23
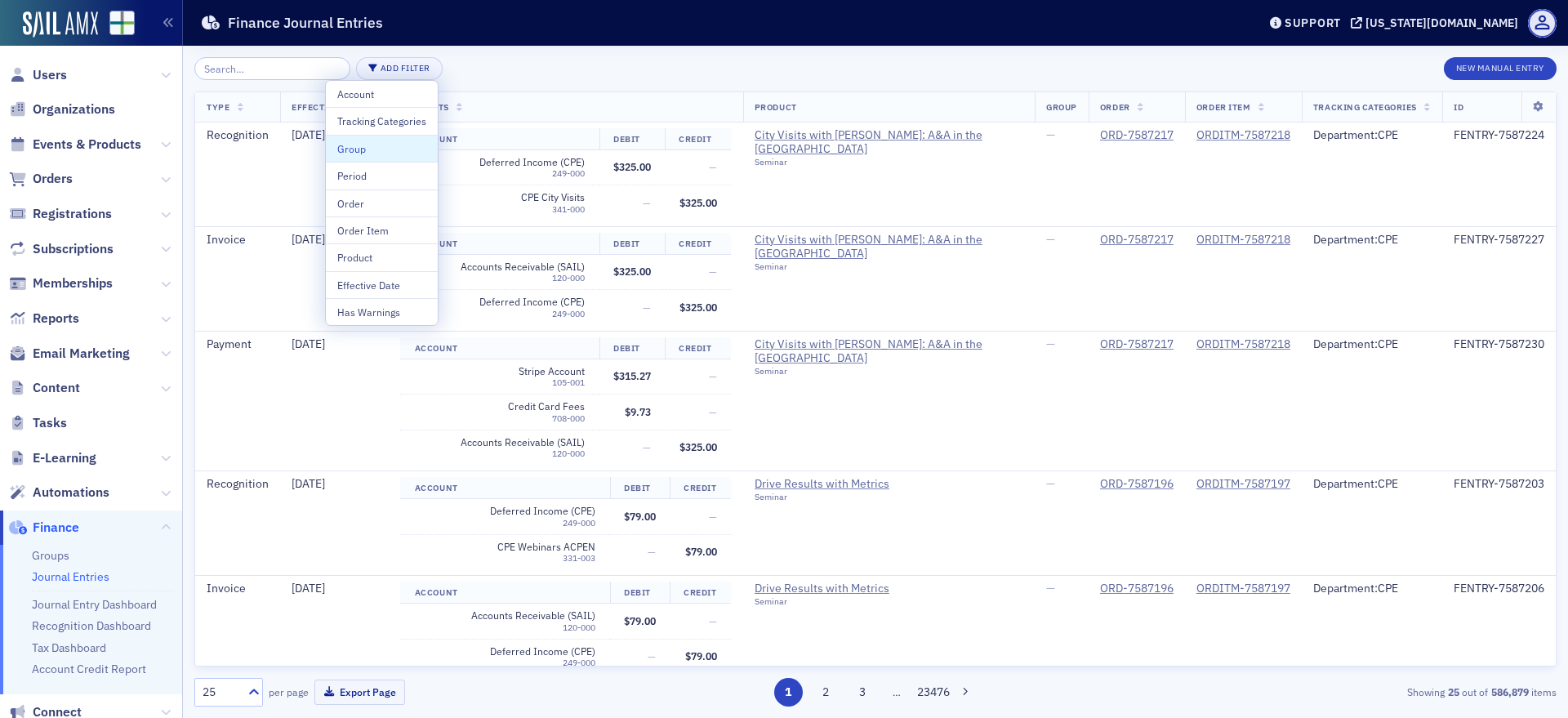
click at [541, 63] on div "Add Filter New Manual Entry" at bounding box center [876, 69] width 1363 height 23
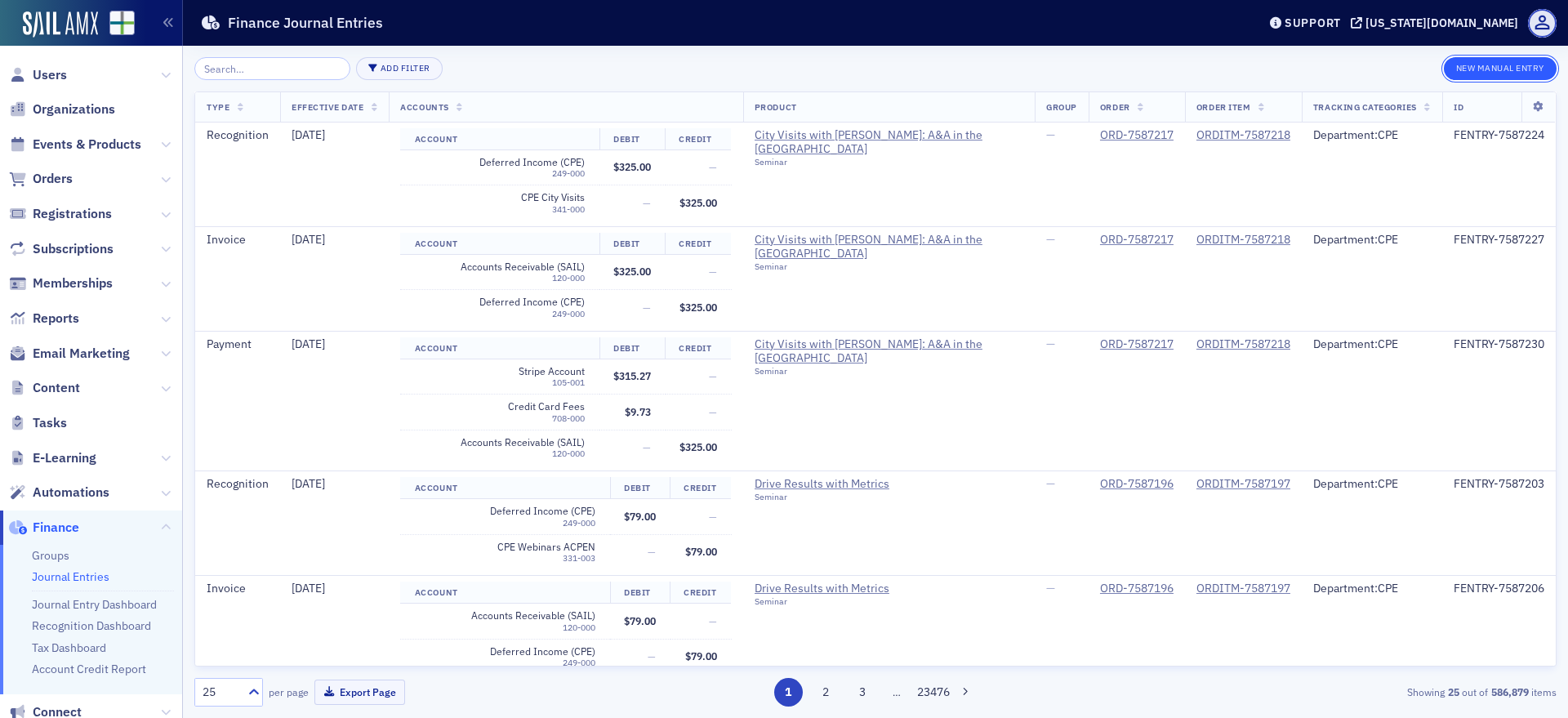
drag, startPoint x: 1499, startPoint y: 67, endPoint x: 1531, endPoint y: 74, distance: 32.8
click at [1531, 74] on button "New Manual Entry" at bounding box center [1500, 69] width 112 height 23
click at [58, 601] on link "Journal Entry Dashboard" at bounding box center [94, 604] width 125 height 14
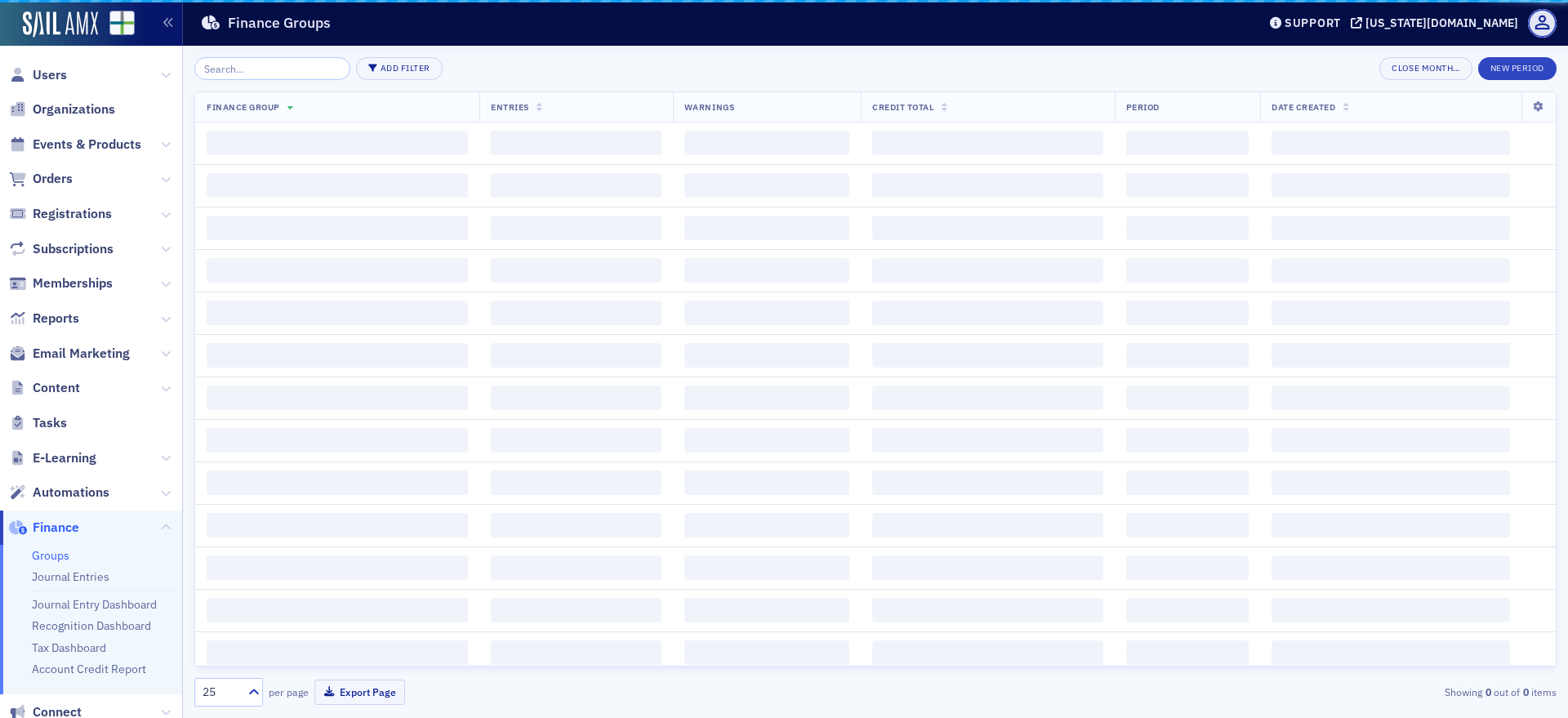
scroll to position [166, 0]
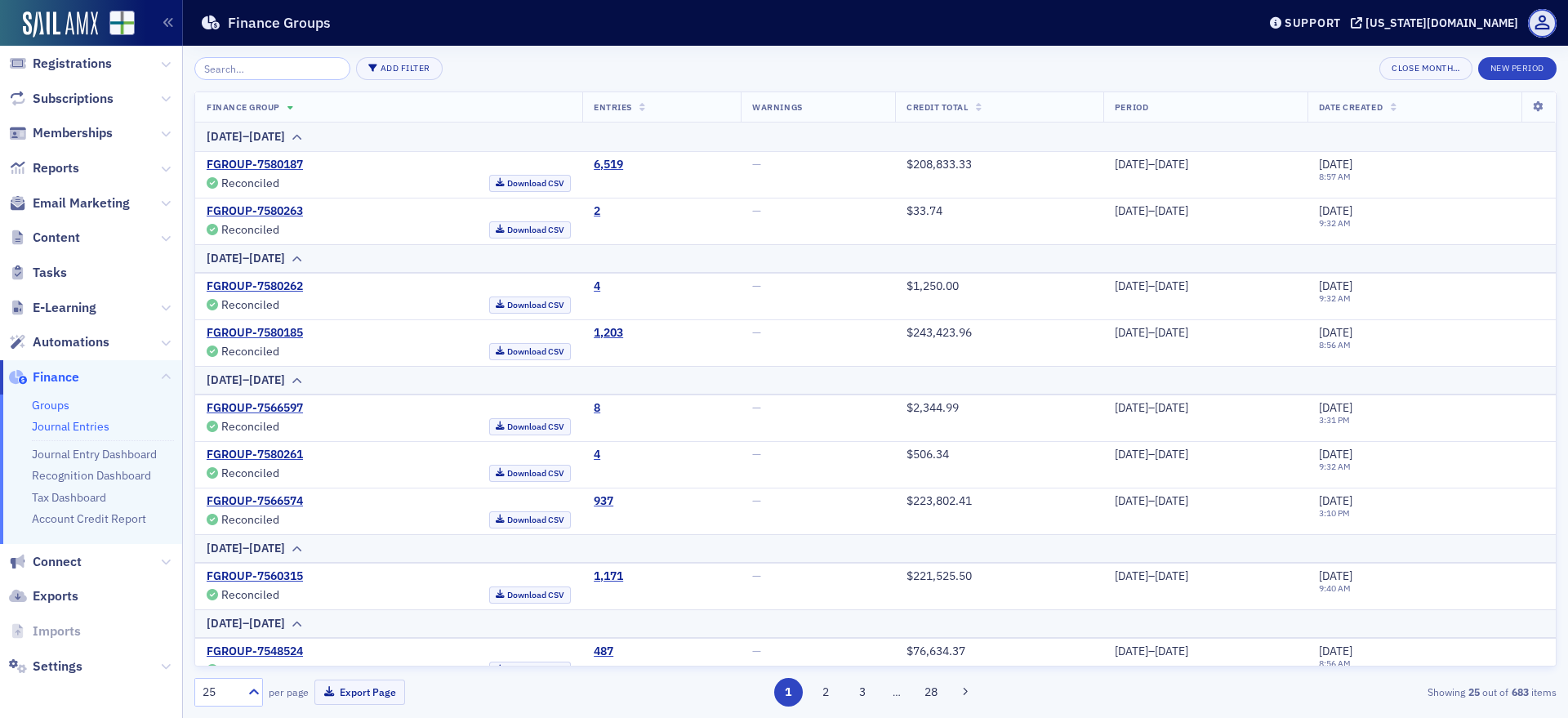
click at [90, 419] on link "Journal Entries" at bounding box center [70, 426] width 78 height 14
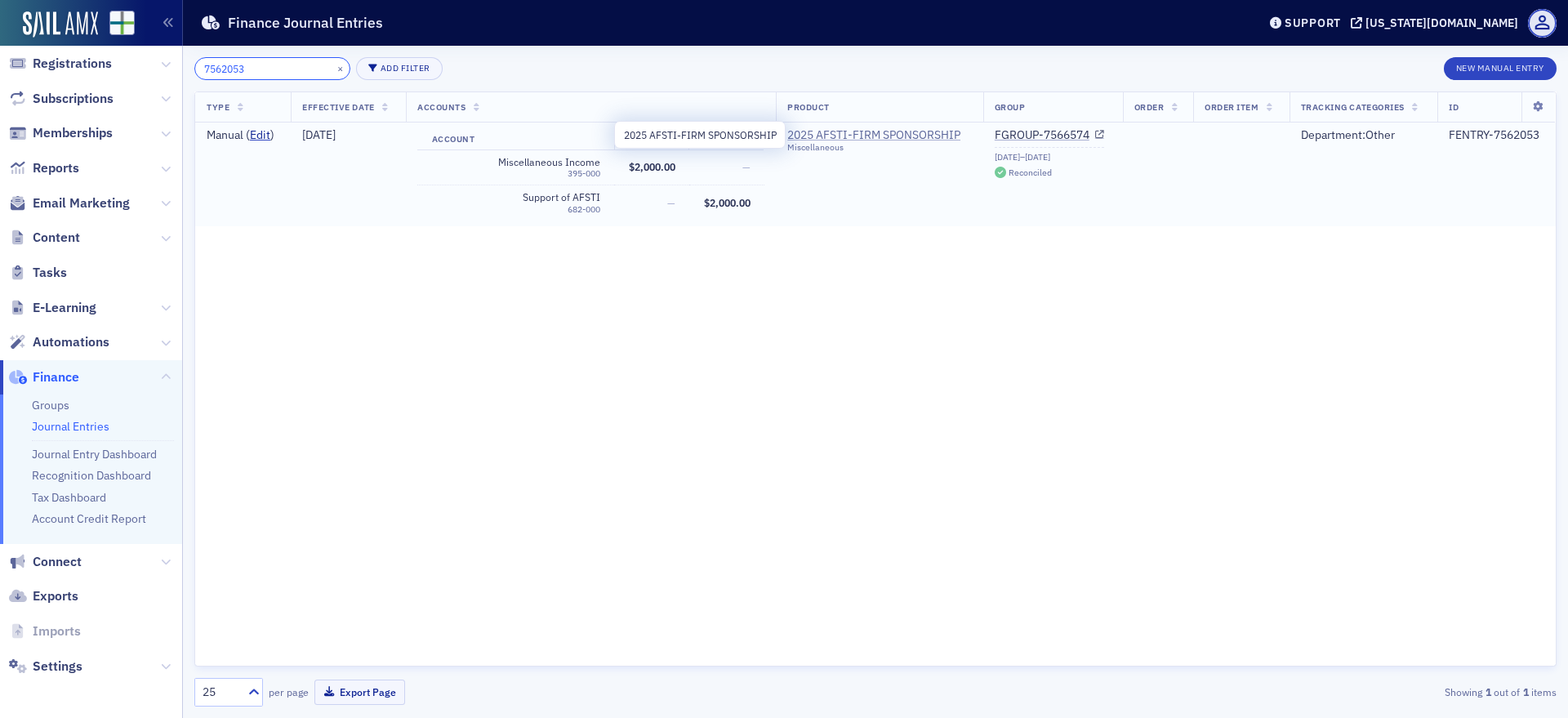
type input "7562053"
click at [922, 135] on span "2025 AFSTI-FIRM SPONSORSHIP" at bounding box center [874, 135] width 173 height 14
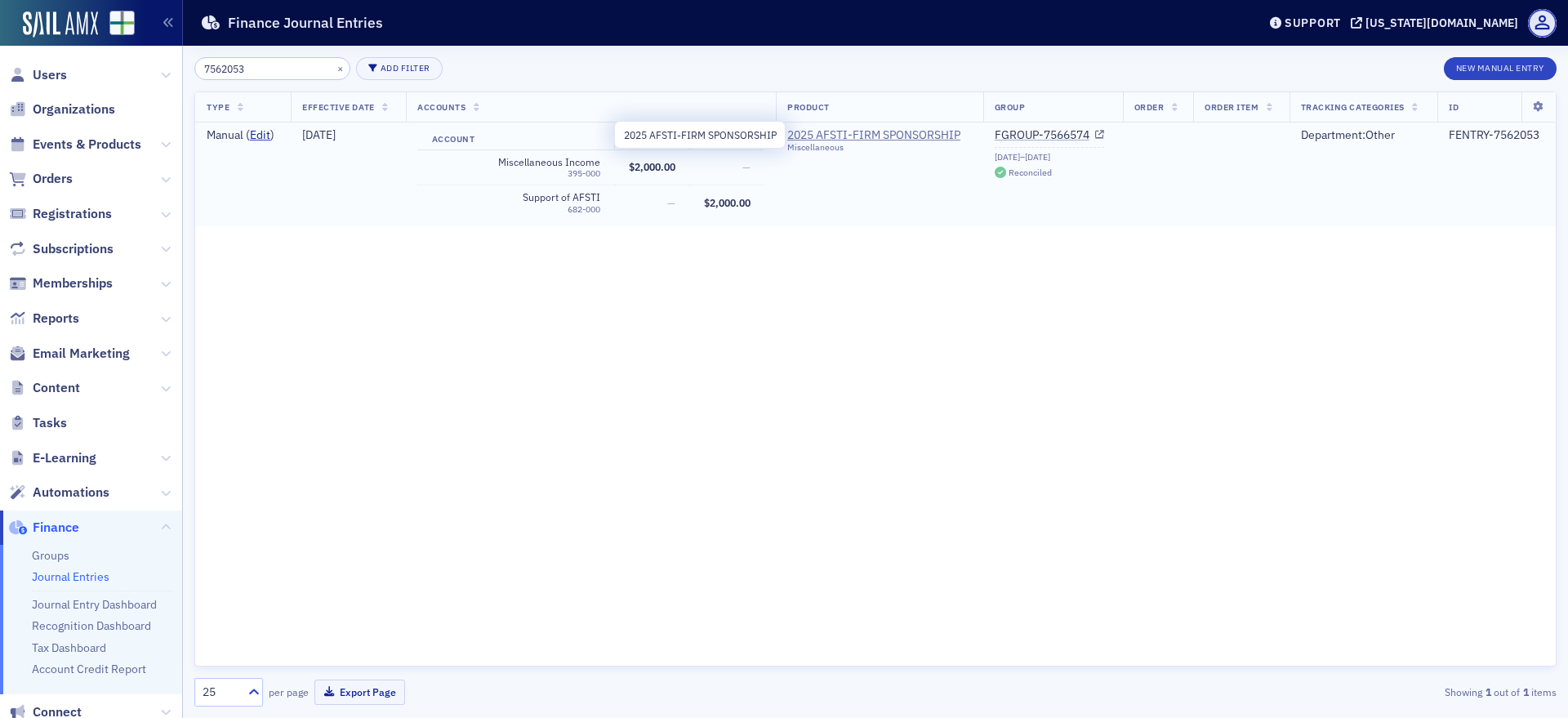
click at [853, 142] on div "Miscellaneous" at bounding box center [874, 147] width 173 height 11
click at [858, 138] on span "2025 AFSTI-FIRM SPONSORSHIP" at bounding box center [874, 135] width 173 height 14
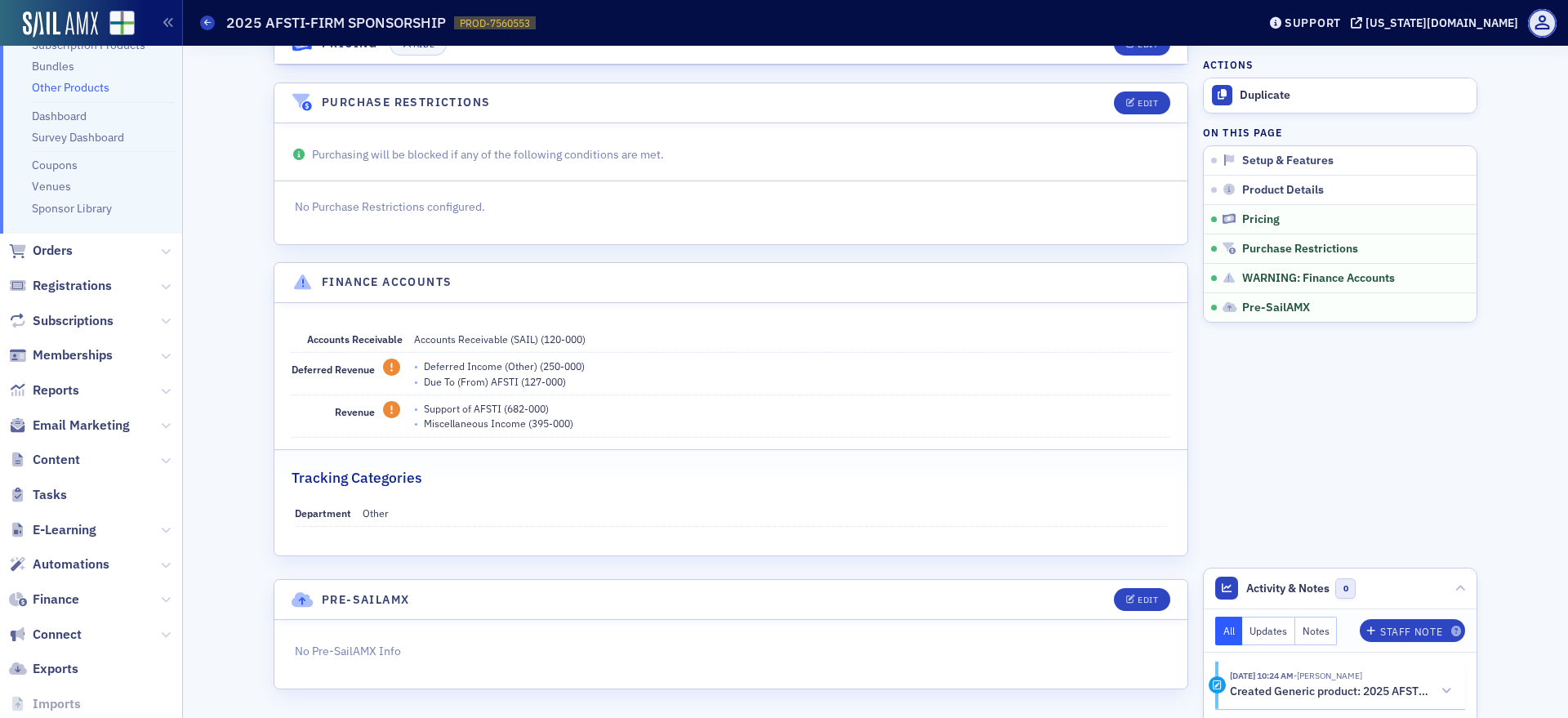
scroll to position [243, 0]
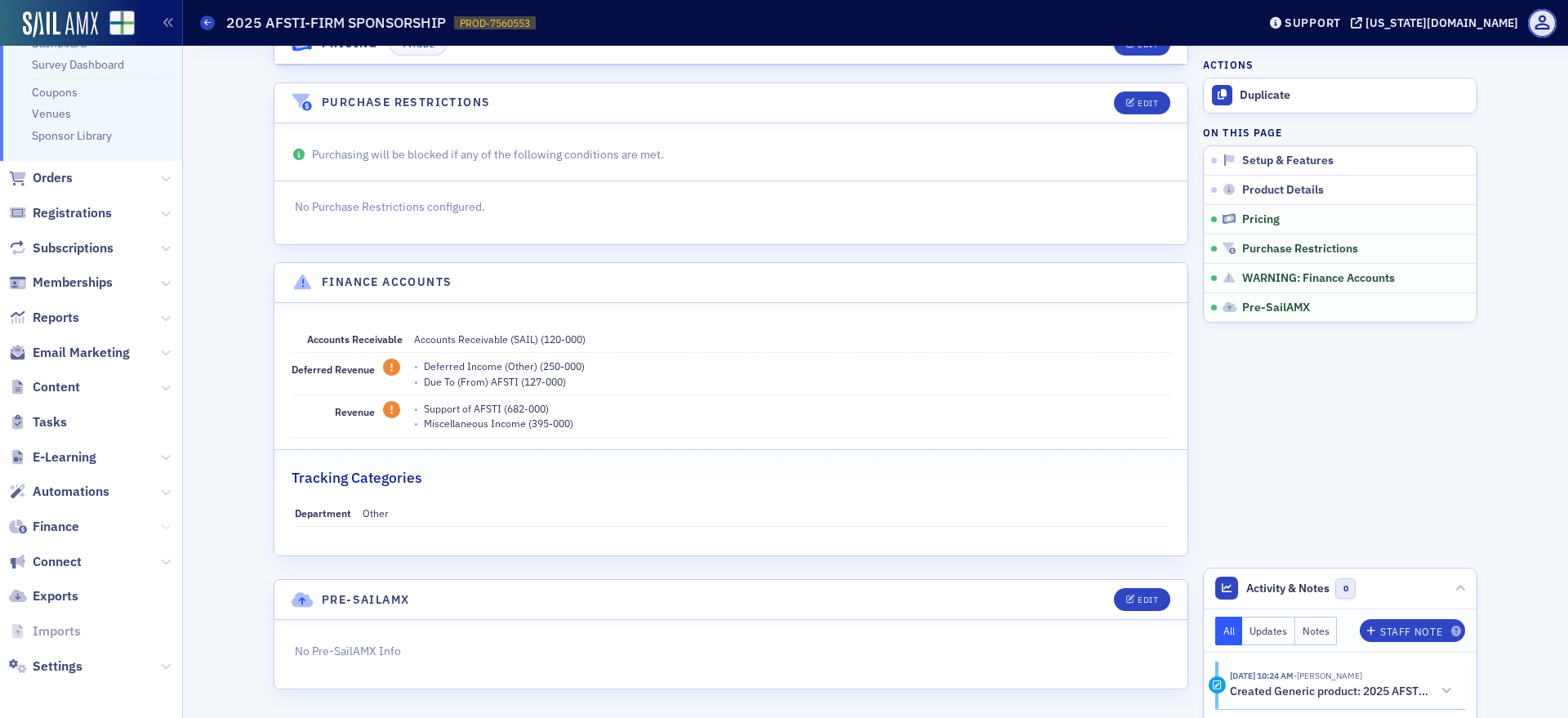
click at [161, 525] on icon at bounding box center [166, 527] width 10 height 10
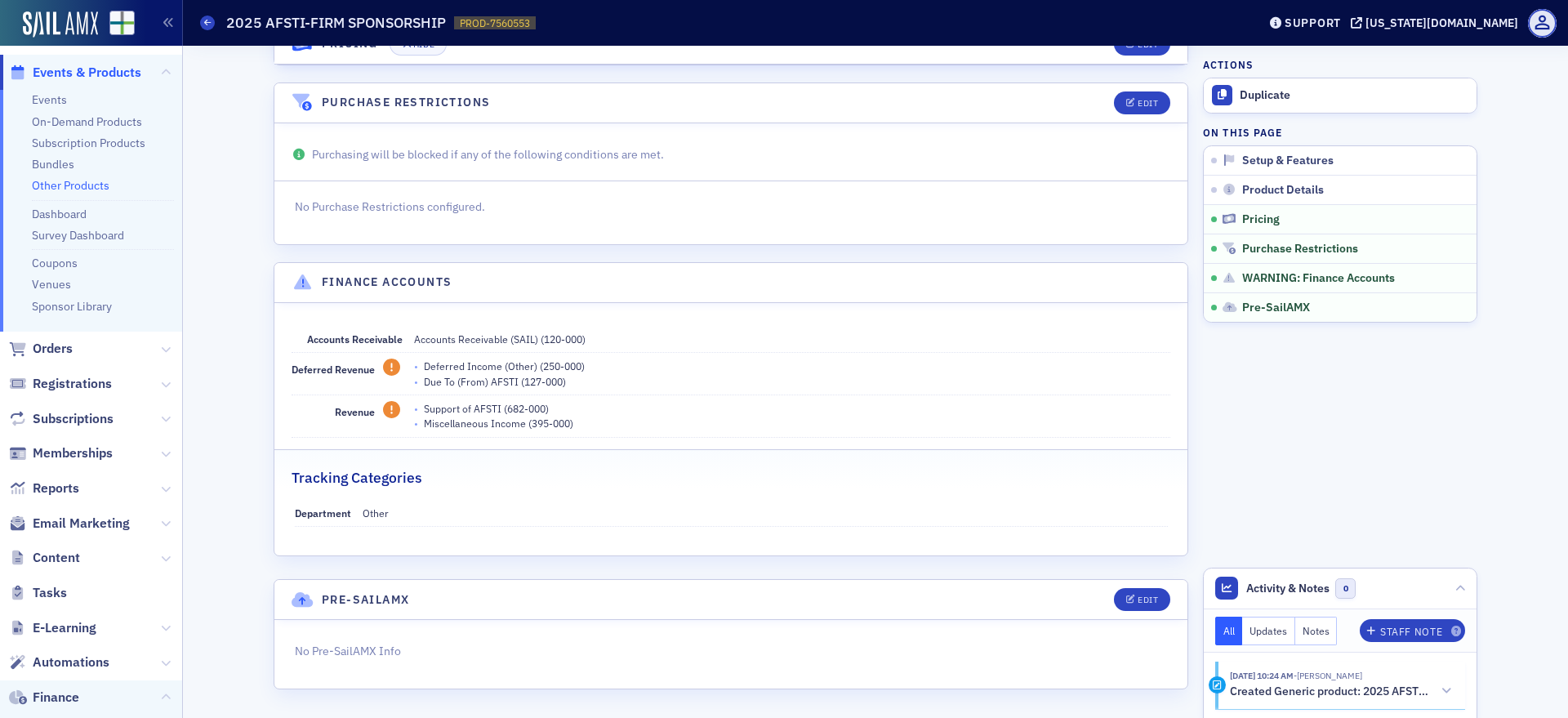
scroll to position [0, 0]
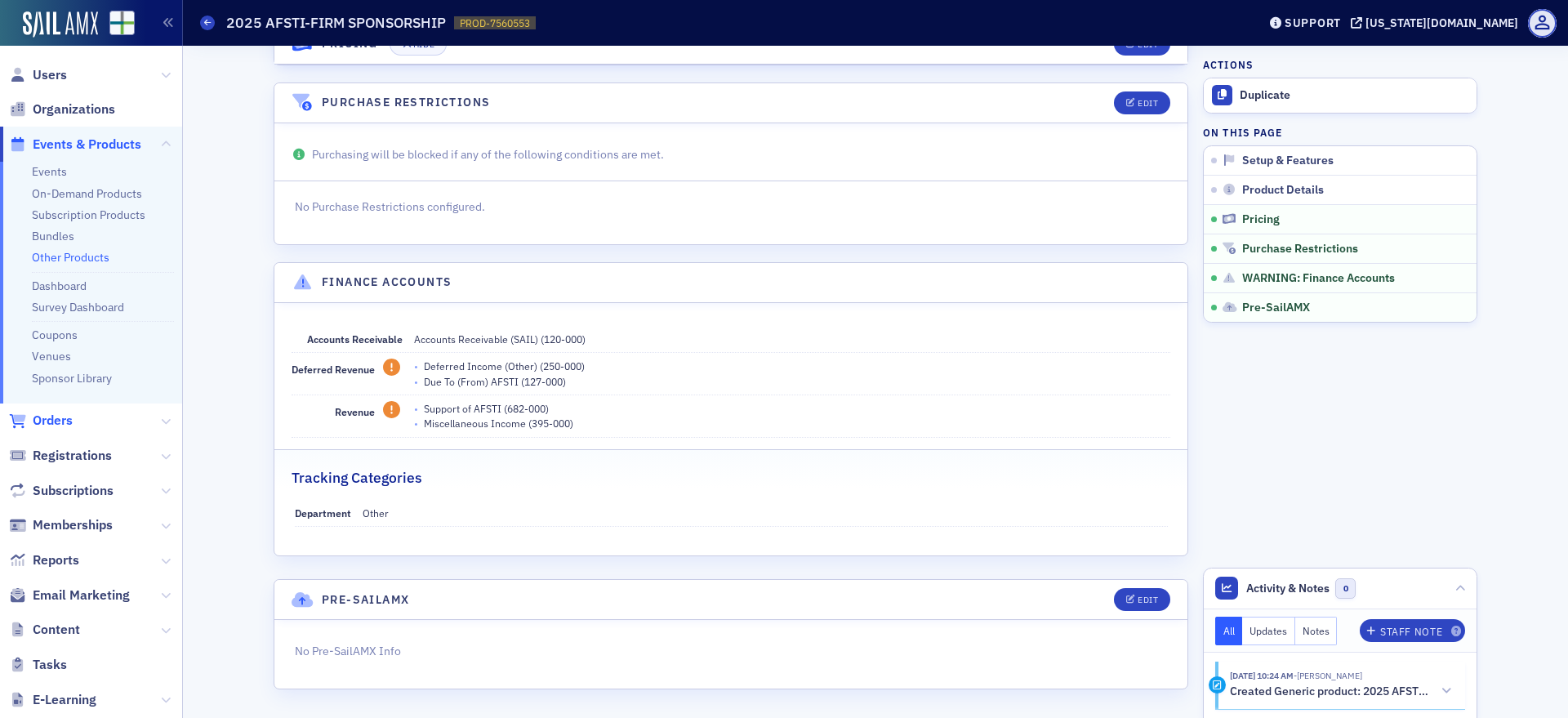
click at [45, 415] on span "Orders" at bounding box center [53, 420] width 40 height 18
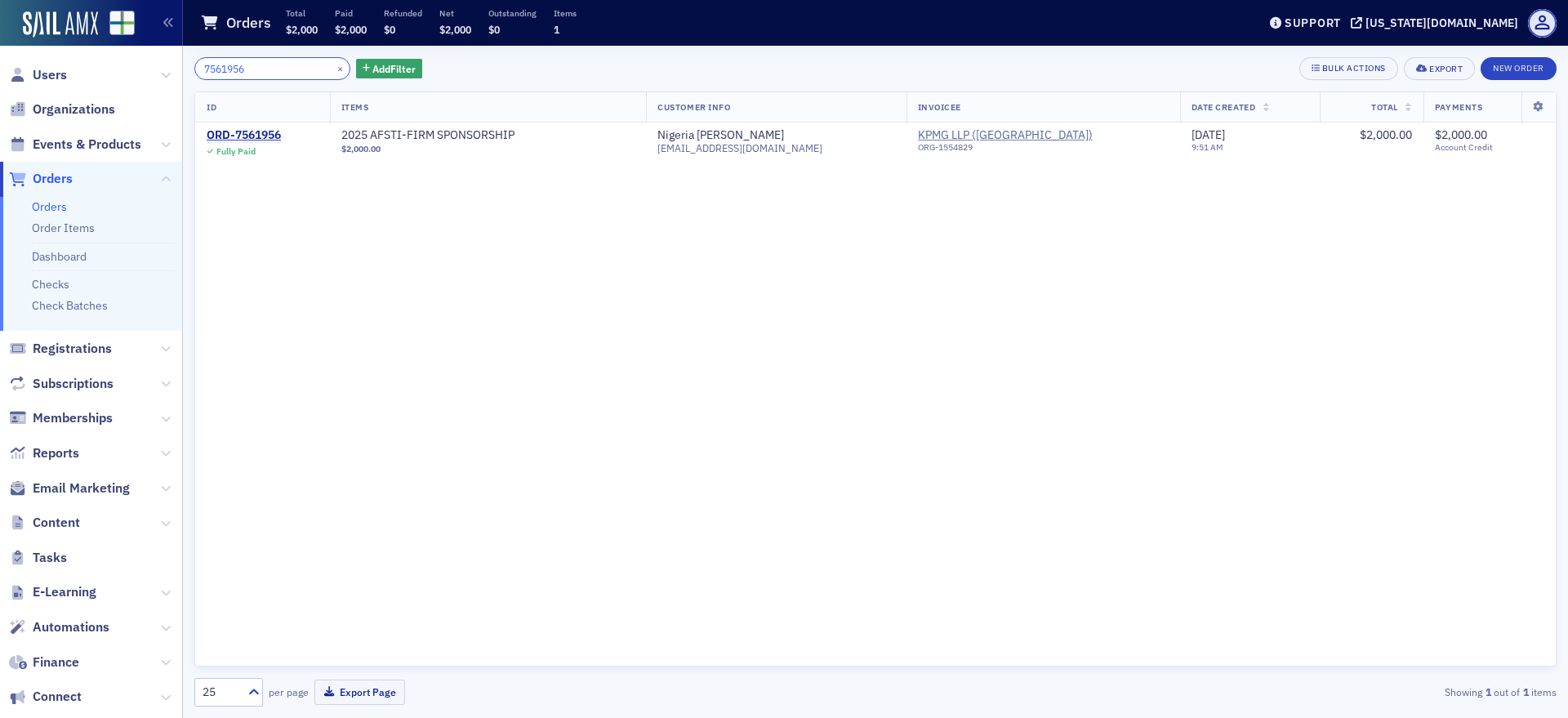
type input "7561956"
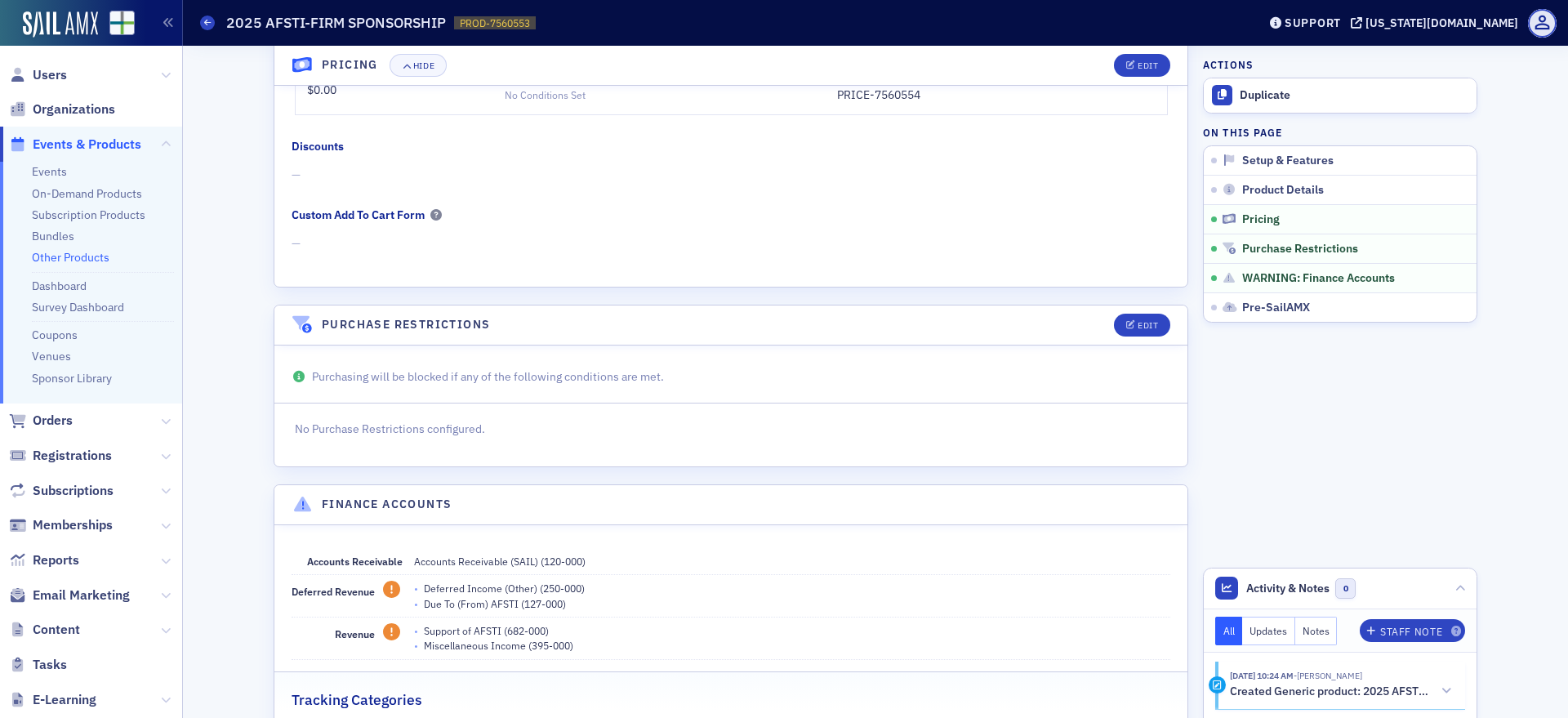
scroll to position [863, 0]
